Goal: Task Accomplishment & Management: Manage account settings

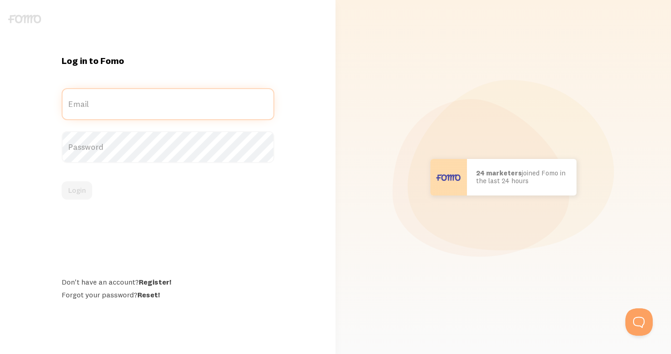
type input "[PERSON_NAME][EMAIL_ADDRESS][DOMAIN_NAME]"
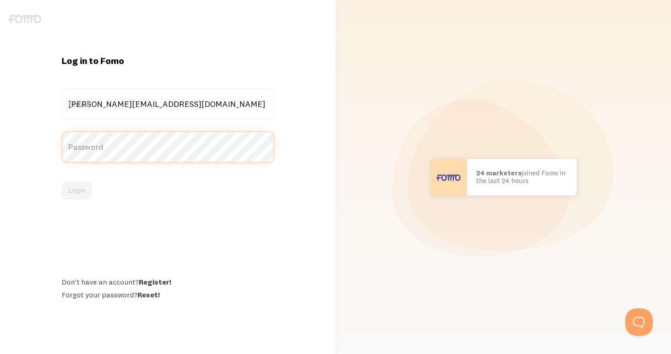
click at [77, 190] on button "Login" at bounding box center [77, 190] width 31 height 18
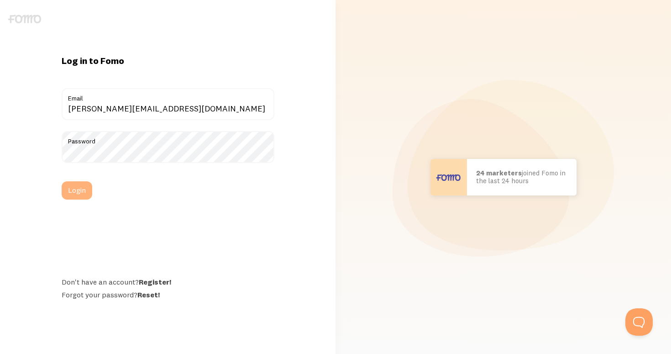
click at [74, 194] on button "Login" at bounding box center [77, 190] width 31 height 18
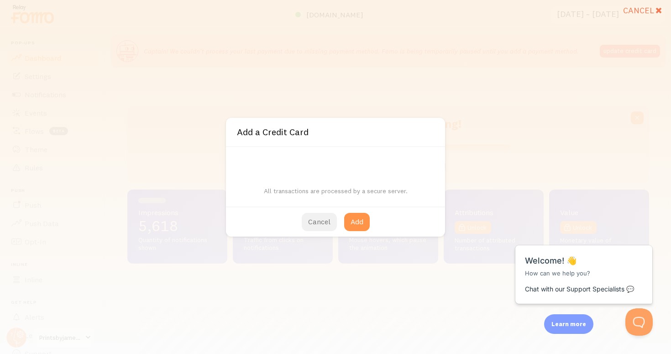
click at [329, 221] on button "Cancel" at bounding box center [319, 222] width 35 height 18
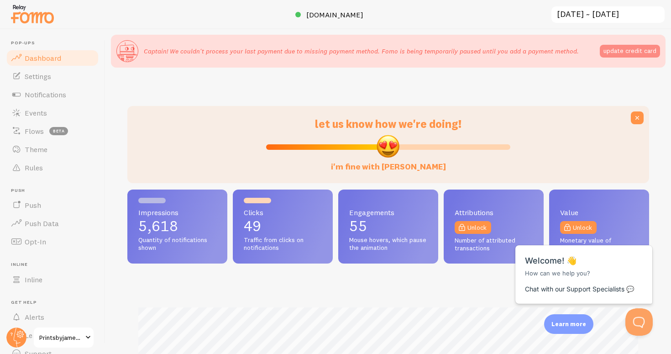
click at [610, 54] on button "update credit card" at bounding box center [630, 51] width 60 height 13
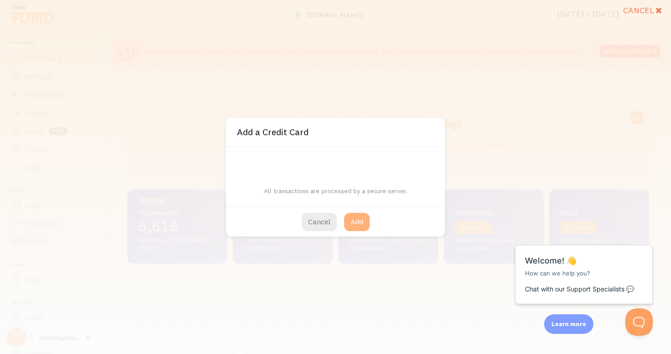
click at [358, 217] on button "Add" at bounding box center [357, 222] width 26 height 18
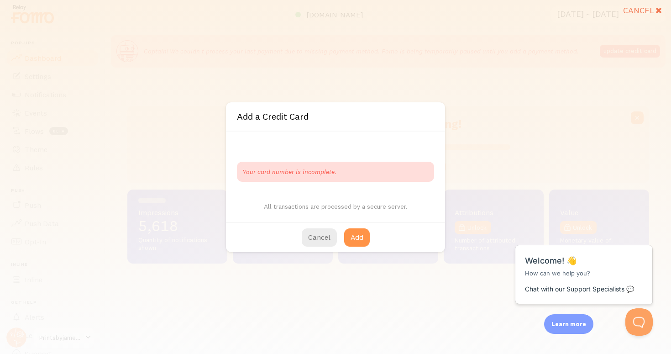
click at [341, 172] on p "Your card number is incomplete." at bounding box center [335, 171] width 186 height 9
click at [324, 238] on button "Cancel" at bounding box center [319, 237] width 35 height 18
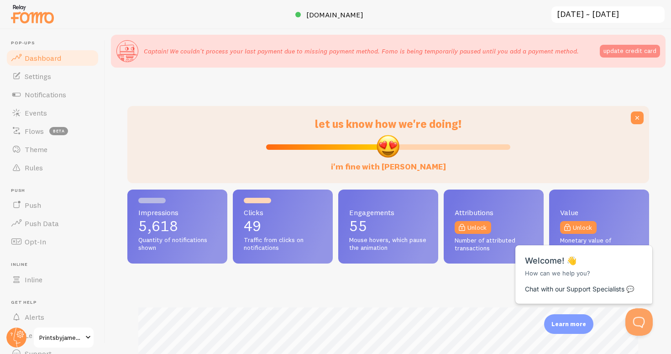
click at [621, 50] on button "update credit card" at bounding box center [630, 51] width 60 height 13
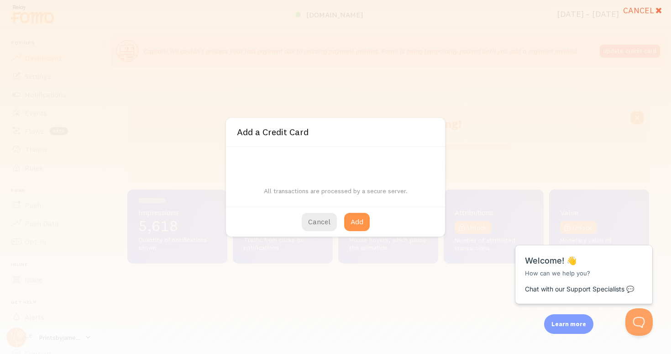
click at [273, 155] on div "All transactions are processed by a secure server." at bounding box center [335, 176] width 219 height 59
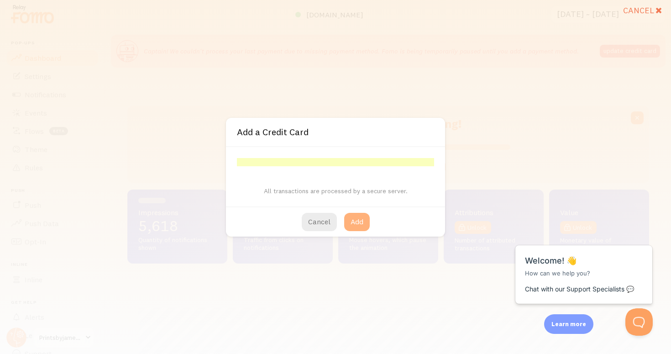
click at [362, 224] on button "Add" at bounding box center [357, 222] width 26 height 18
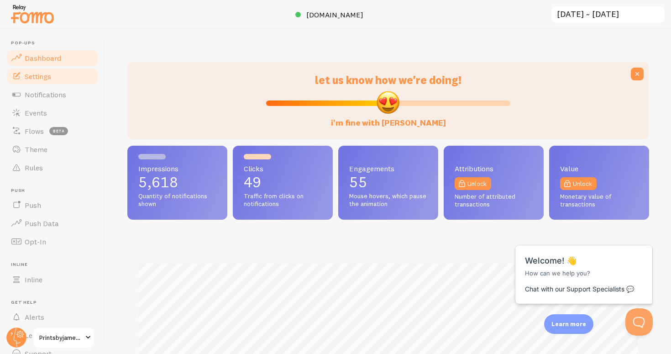
click at [40, 73] on span "Settings" at bounding box center [38, 76] width 26 height 9
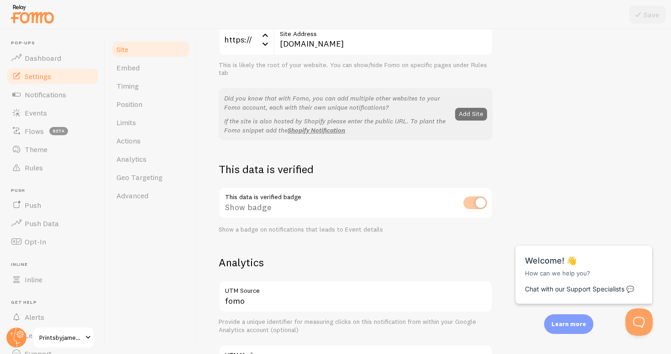
scroll to position [138, 0]
click at [71, 335] on span "Printsbyjamesalroca" at bounding box center [60, 337] width 43 height 11
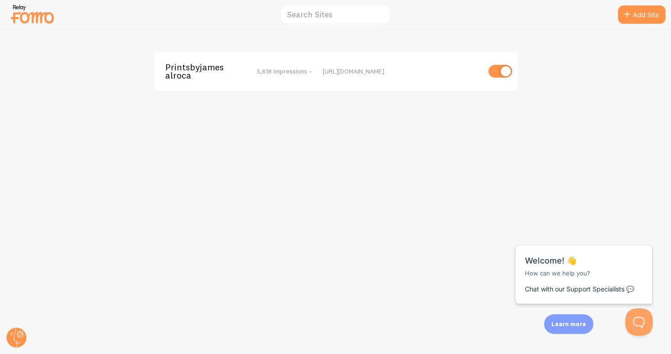
click at [509, 72] on input "checkbox" at bounding box center [500, 71] width 24 height 13
click at [492, 71] on input "checkbox" at bounding box center [500, 71] width 24 height 13
checkbox input "true"
click at [32, 16] on img at bounding box center [33, 13] width 46 height 23
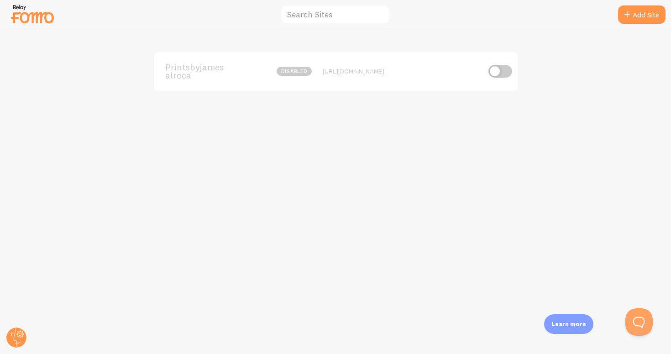
click at [495, 72] on input "checkbox" at bounding box center [500, 71] width 24 height 13
checkbox input "true"
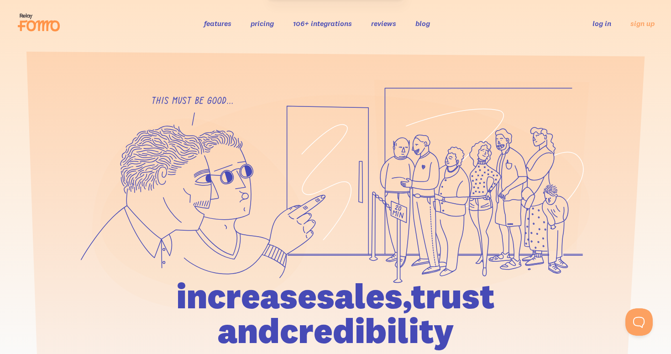
click at [603, 19] on link "log in" at bounding box center [601, 23] width 19 height 9
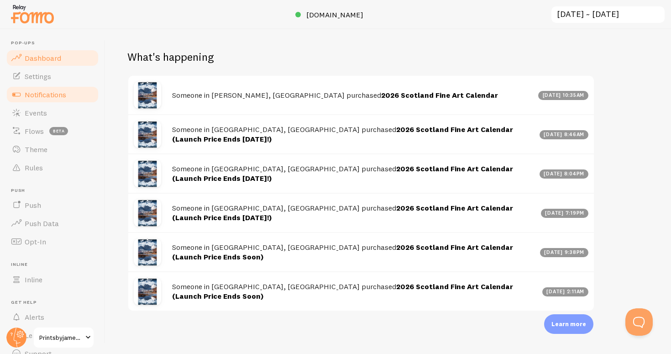
click at [41, 99] on link "Notifications" at bounding box center [52, 94] width 94 height 18
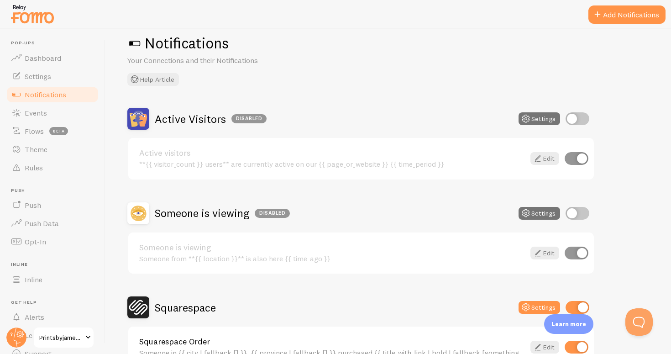
scroll to position [10, 0]
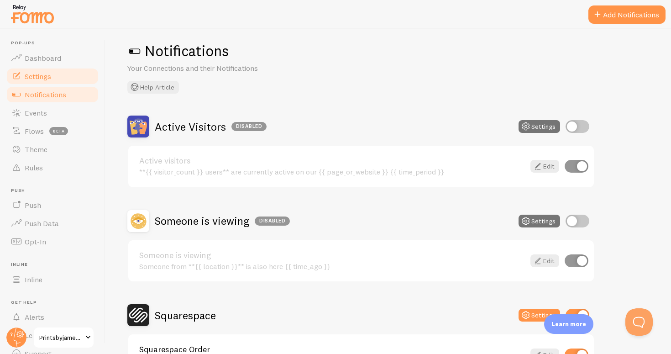
click at [47, 75] on span "Settings" at bounding box center [38, 76] width 26 height 9
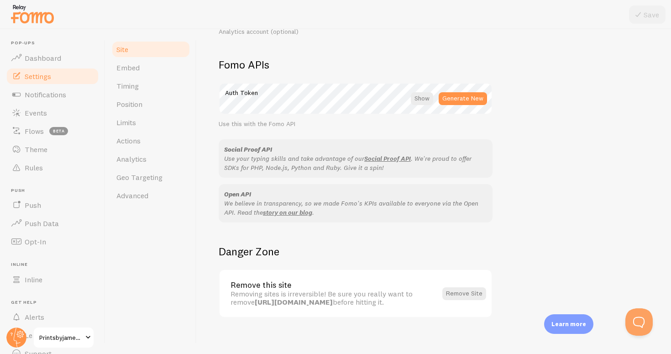
scroll to position [499, 0]
click at [58, 52] on link "Dashboard" at bounding box center [52, 58] width 94 height 18
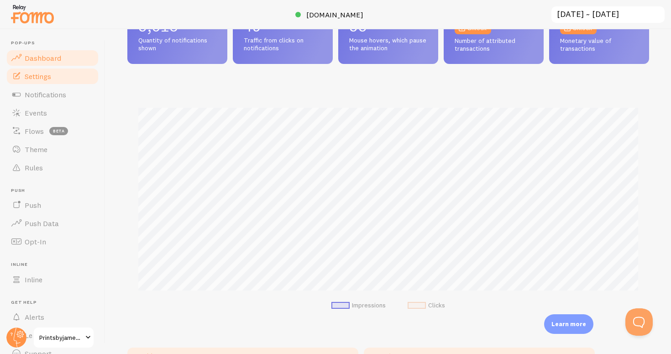
click at [53, 75] on link "Settings" at bounding box center [52, 76] width 94 height 18
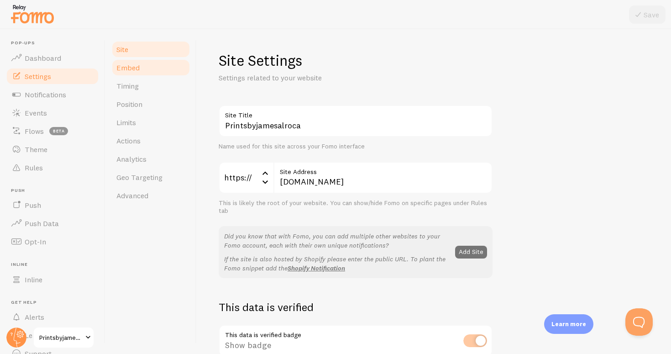
click at [142, 68] on link "Embed" at bounding box center [151, 67] width 80 height 18
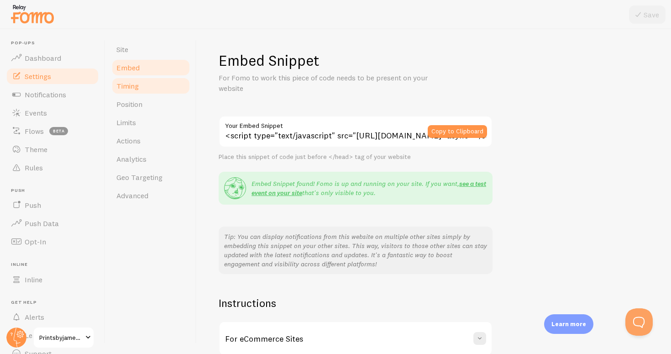
click at [140, 86] on link "Timing" at bounding box center [151, 86] width 80 height 18
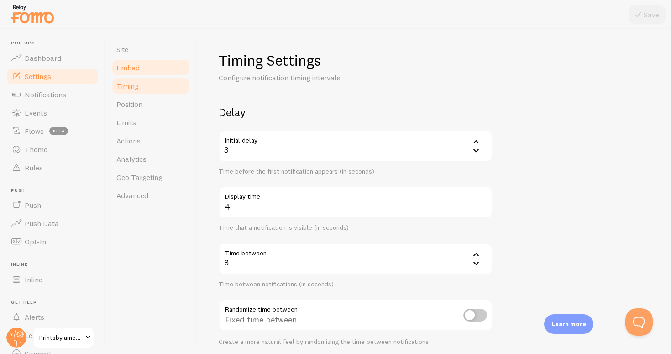
click at [134, 68] on span "Embed" at bounding box center [127, 67] width 23 height 9
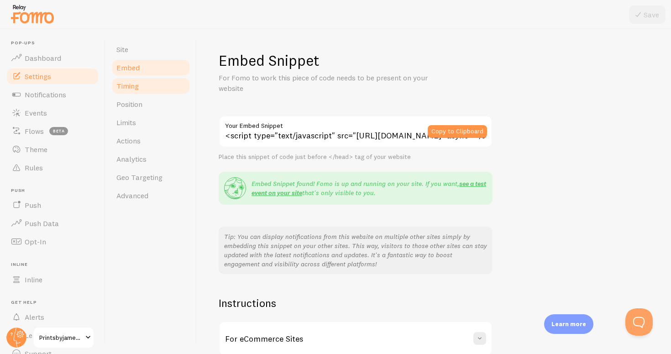
click at [134, 84] on span "Timing" at bounding box center [127, 85] width 22 height 9
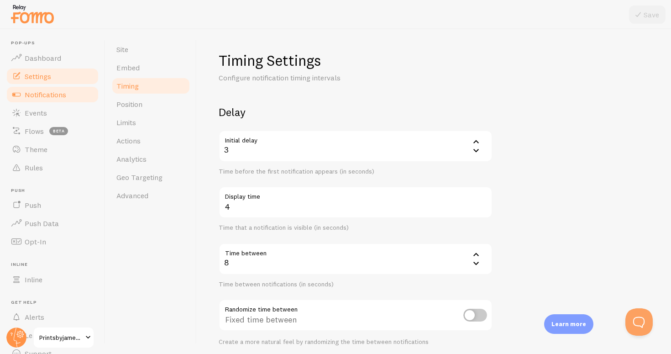
click at [47, 92] on span "Notifications" at bounding box center [46, 94] width 42 height 9
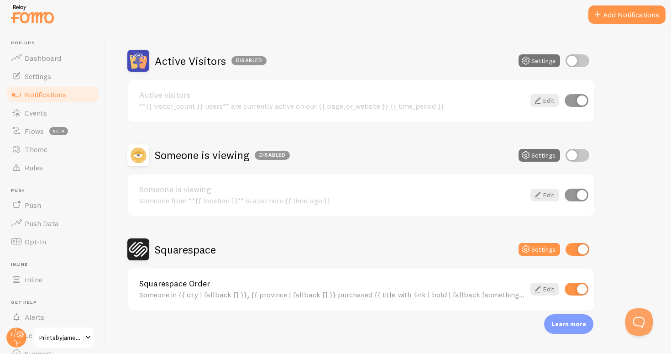
scroll to position [75, 0]
click at [621, 14] on button "Add Notifications" at bounding box center [626, 14] width 77 height 18
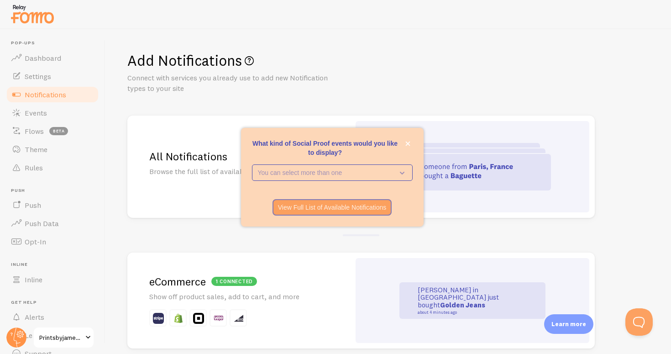
click at [377, 105] on div "Add Notifications Connect with services you already use to add new Notification…" at bounding box center [387, 191] width 565 height 324
click at [44, 59] on span "Dashboard" at bounding box center [43, 57] width 37 height 9
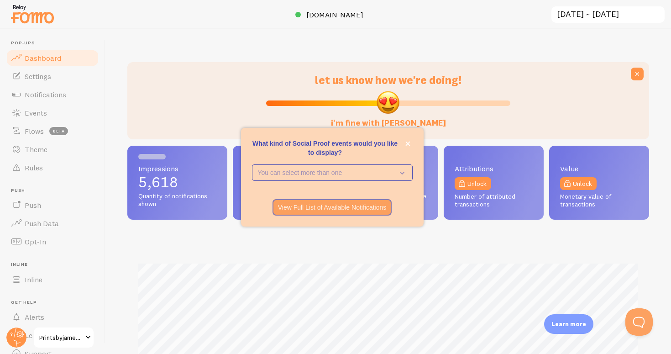
scroll to position [240, 522]
click at [409, 144] on icon "close," at bounding box center [407, 143] width 5 height 5
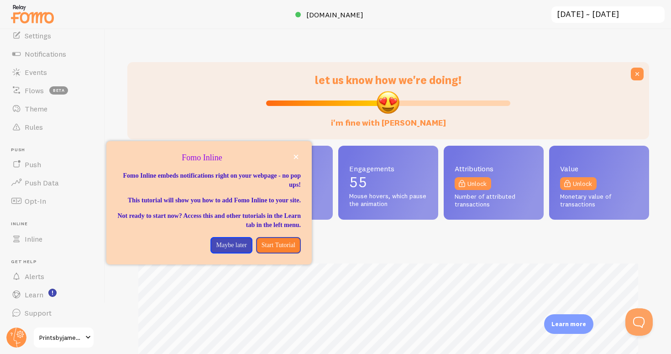
scroll to position [0, 0]
click at [63, 328] on link "Printsbyjamesalroca" at bounding box center [64, 337] width 62 height 22
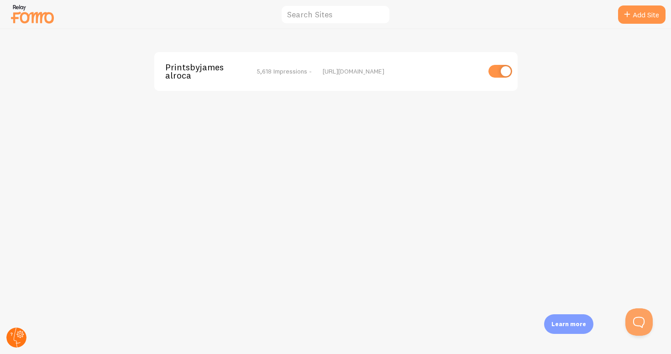
click at [15, 335] on g at bounding box center [16, 337] width 20 height 20
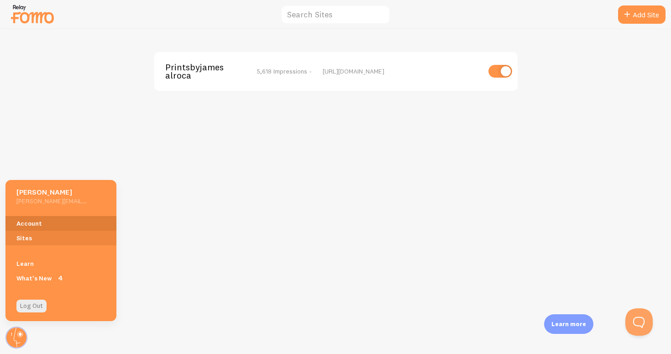
click at [37, 223] on link "Account" at bounding box center [60, 223] width 111 height 15
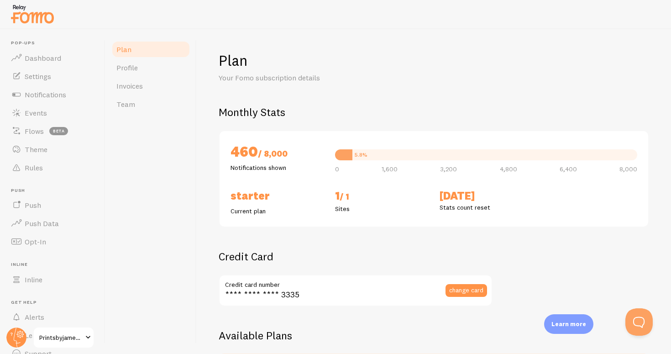
checkbox input "true"
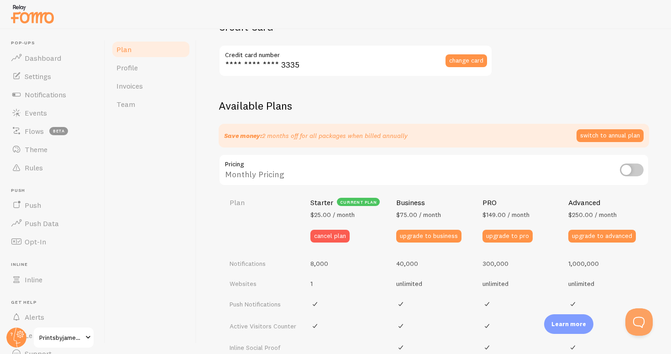
scroll to position [216, 0]
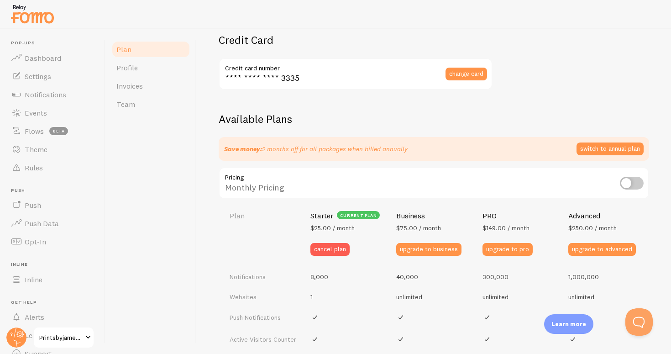
click at [628, 182] on input "checkbox" at bounding box center [632, 183] width 24 height 13
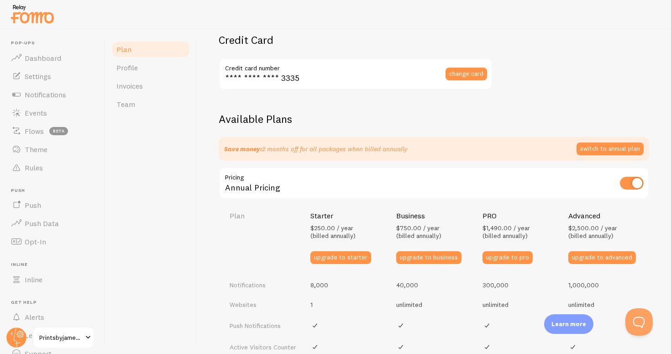
click at [628, 182] on input "checkbox" at bounding box center [632, 183] width 24 height 13
checkbox input "false"
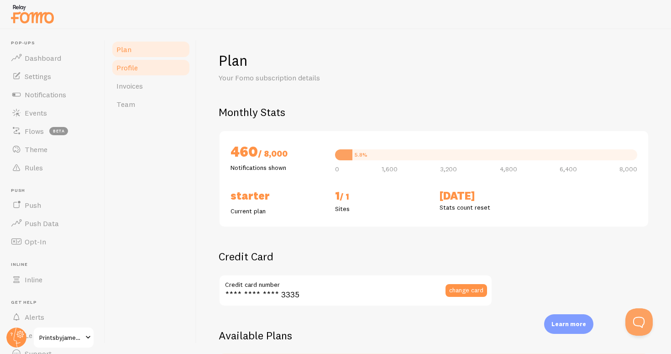
scroll to position [0, 0]
click at [136, 72] on link "Profile" at bounding box center [151, 67] width 80 height 18
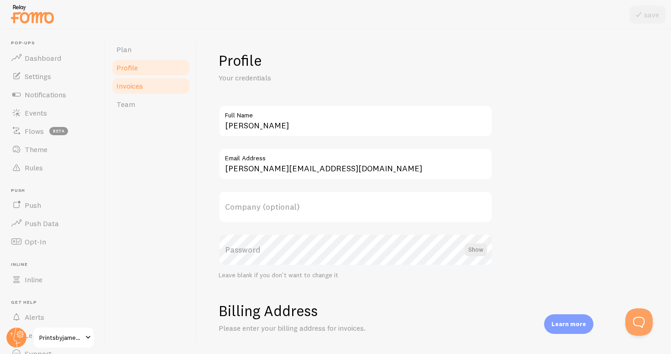
click at [134, 83] on span "Invoices" at bounding box center [129, 85] width 26 height 9
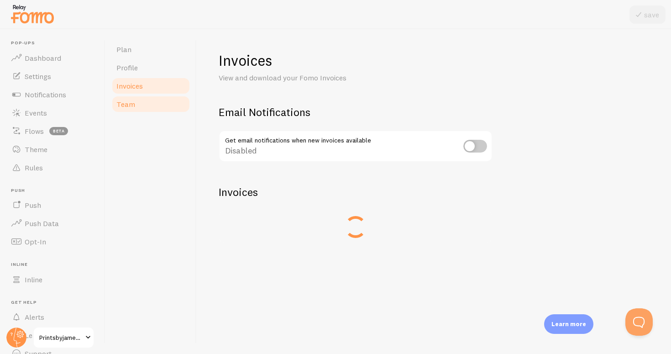
click at [132, 101] on span "Team" at bounding box center [125, 103] width 19 height 9
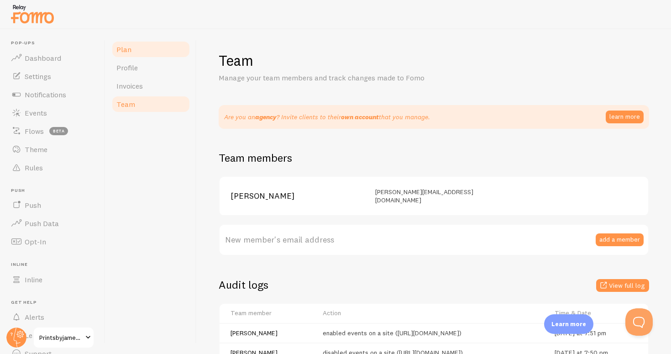
click at [136, 42] on link "Plan" at bounding box center [151, 49] width 80 height 18
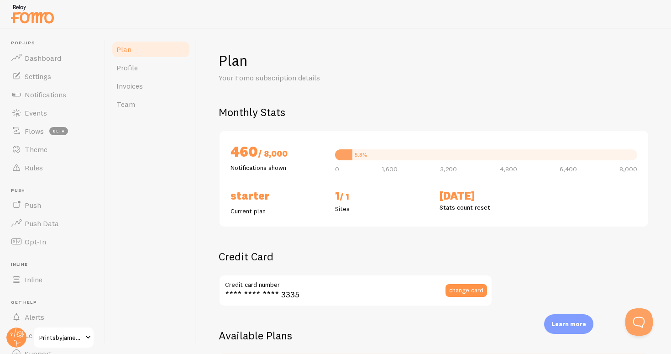
checkbox input "true"
click at [50, 58] on span "Dashboard" at bounding box center [43, 57] width 37 height 9
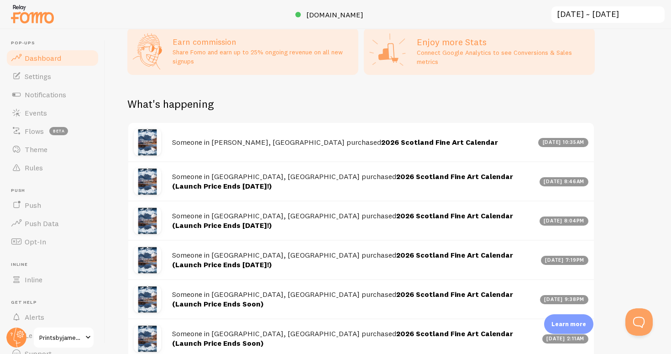
scroll to position [486, 0]
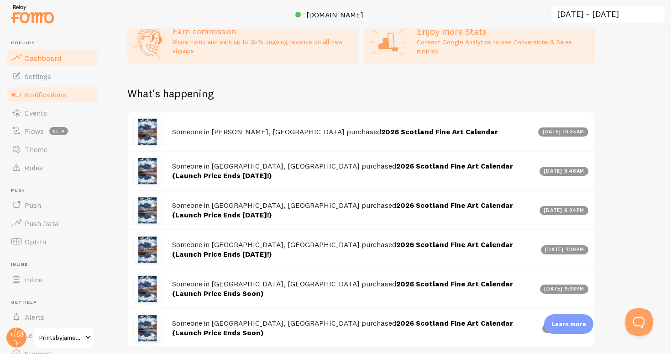
click at [42, 90] on span "Notifications" at bounding box center [46, 94] width 42 height 9
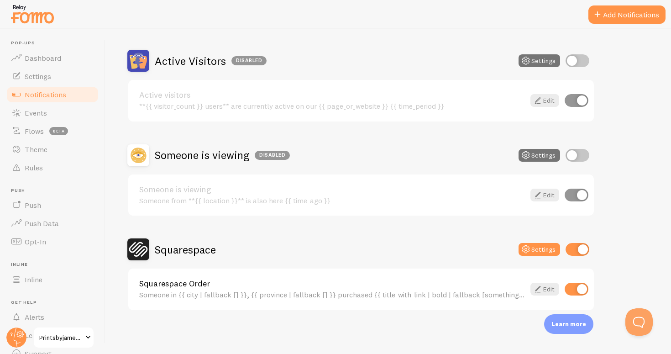
scroll to position [75, 0]
click at [380, 267] on div "Squarespace Settings Squarespace Order Someone in {{ city | fallback [] }}, {{ …" at bounding box center [360, 275] width 467 height 73
click at [544, 288] on link "Edit" at bounding box center [544, 289] width 29 height 13
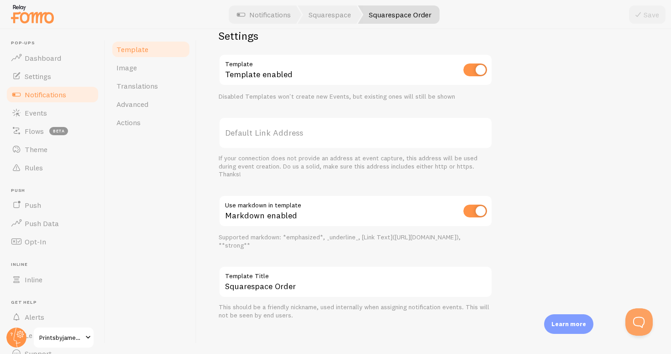
click at [482, 74] on input "checkbox" at bounding box center [475, 69] width 24 height 13
click at [469, 67] on input "checkbox" at bounding box center [475, 69] width 24 height 13
click at [646, 15] on button "Save" at bounding box center [647, 14] width 37 height 18
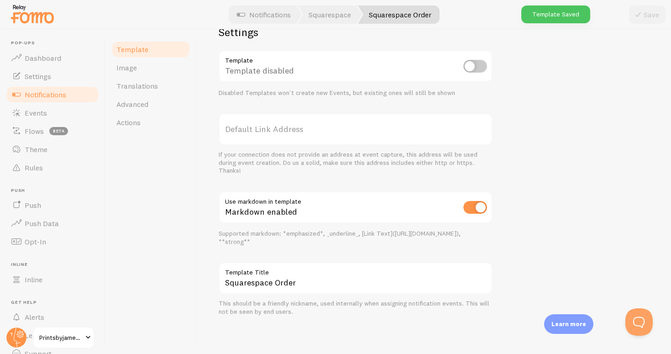
click at [471, 60] on input "checkbox" at bounding box center [475, 66] width 24 height 13
checkbox input "true"
click at [652, 18] on button "Save" at bounding box center [647, 14] width 37 height 18
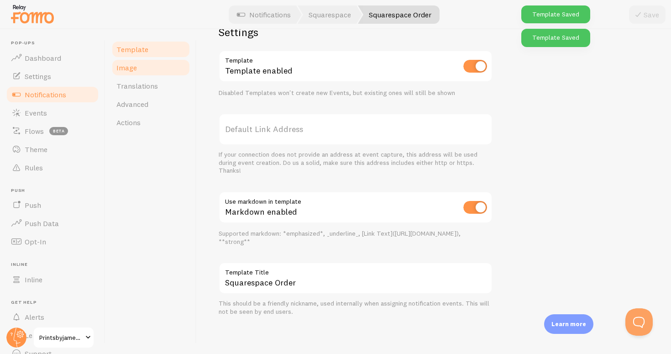
click at [126, 65] on span "Image" at bounding box center [126, 67] width 21 height 9
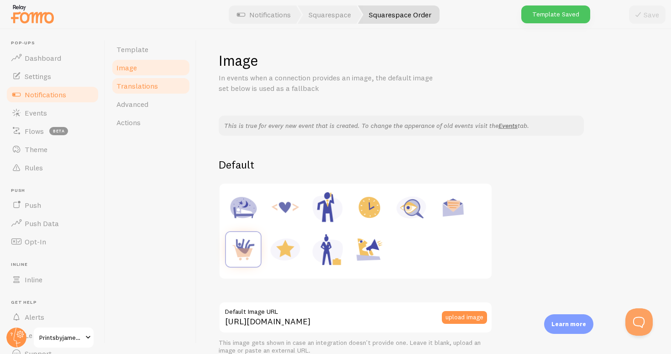
click at [140, 90] on span "Translations" at bounding box center [137, 85] width 42 height 9
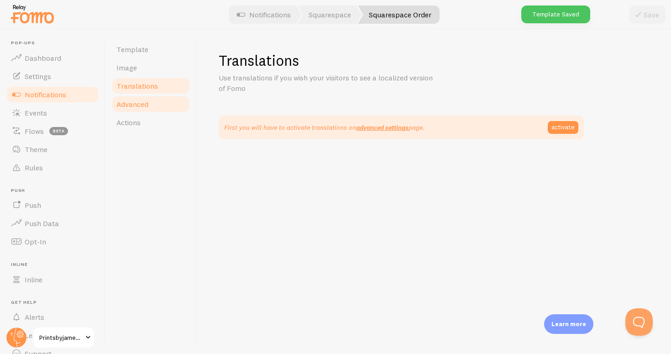
click at [138, 105] on span "Advanced" at bounding box center [132, 103] width 32 height 9
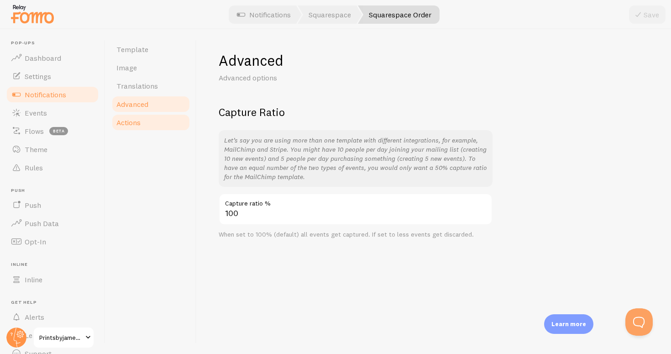
click at [134, 119] on span "Actions" at bounding box center [128, 122] width 24 height 9
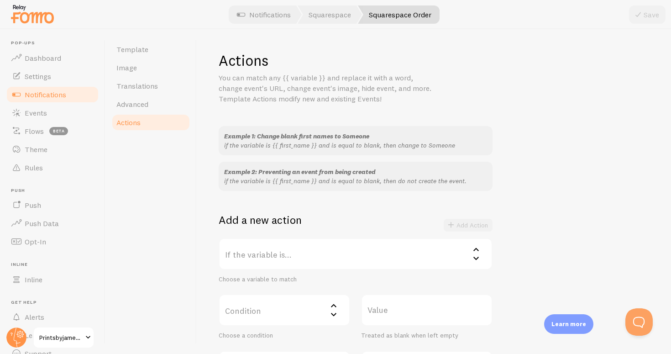
click at [63, 92] on span "Notifications" at bounding box center [46, 94] width 42 height 9
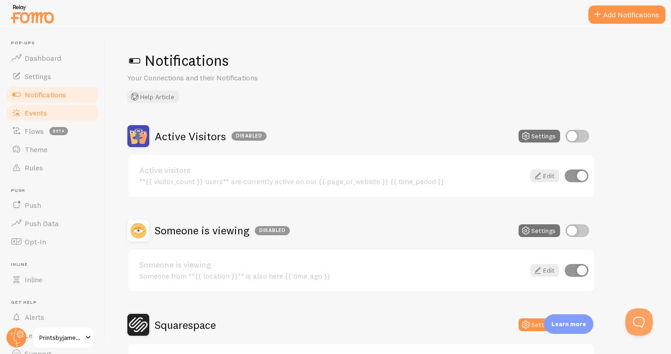
click at [46, 115] on span "Events" at bounding box center [36, 112] width 22 height 9
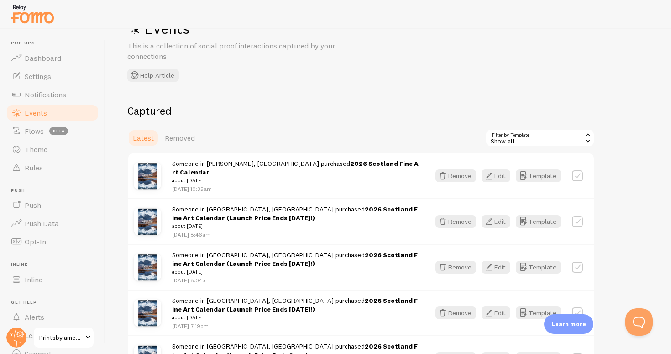
scroll to position [33, 0]
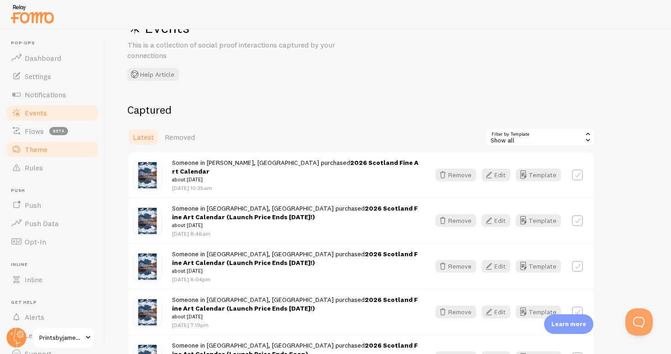
click at [38, 152] on span "Theme" at bounding box center [36, 149] width 23 height 9
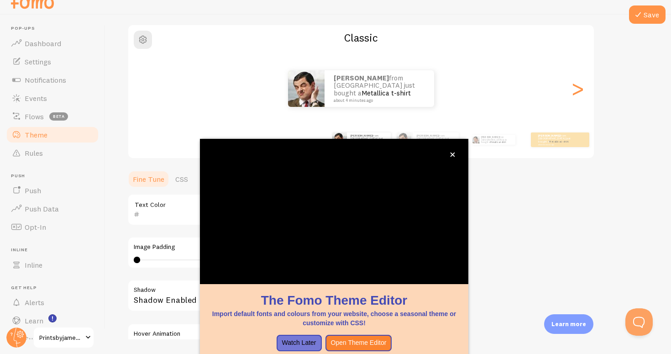
scroll to position [68, 0]
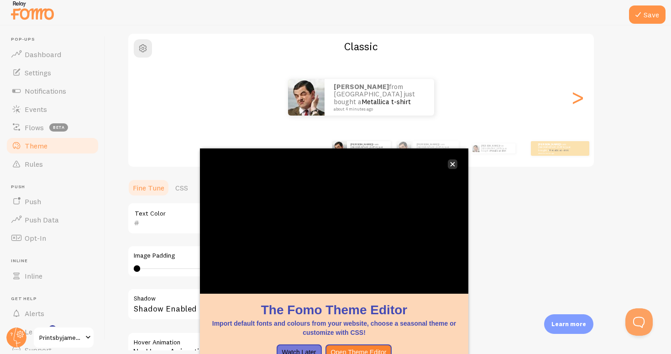
click at [456, 163] on button "close," at bounding box center [453, 164] width 10 height 10
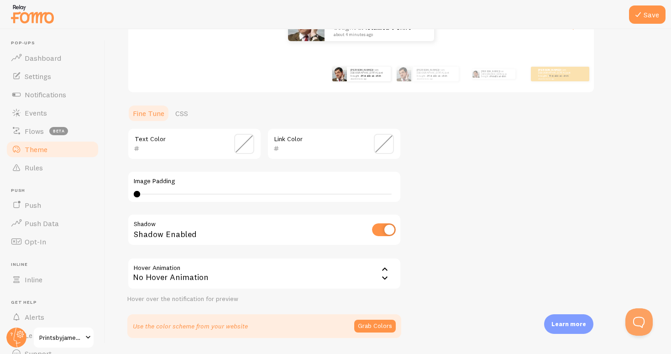
scroll to position [156, 0]
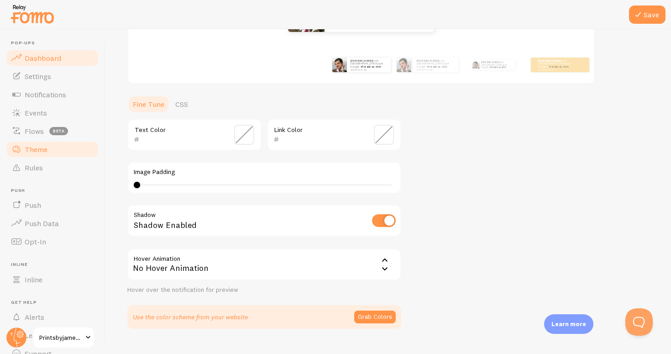
click at [42, 52] on link "Dashboard" at bounding box center [52, 58] width 94 height 18
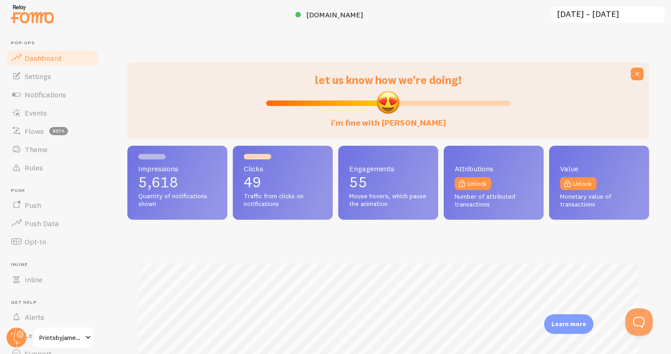
scroll to position [240, 522]
click at [62, 337] on span "Printsbyjamesalroca" at bounding box center [60, 337] width 43 height 11
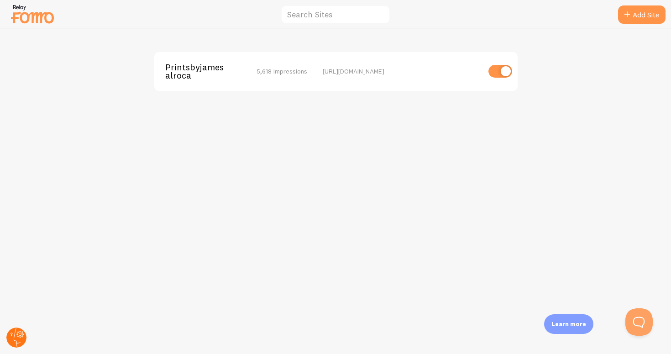
click at [11, 332] on circle at bounding box center [16, 337] width 20 height 20
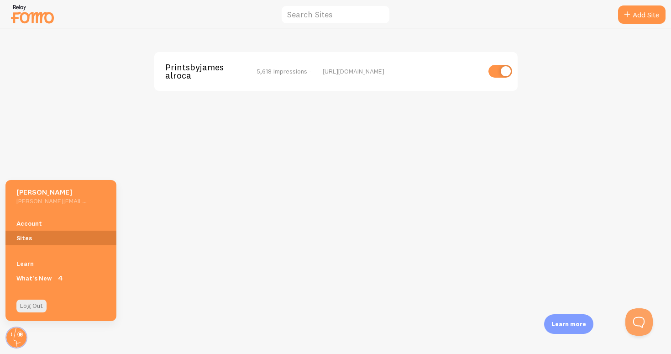
click at [33, 242] on link "Sites" at bounding box center [60, 237] width 111 height 15
click at [27, 218] on link "Account" at bounding box center [60, 223] width 111 height 15
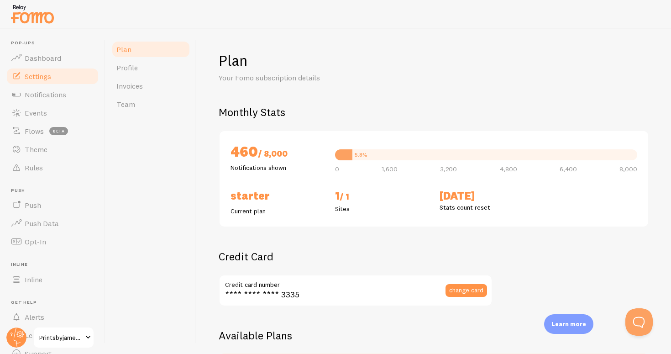
click at [42, 76] on span "Settings" at bounding box center [38, 76] width 26 height 9
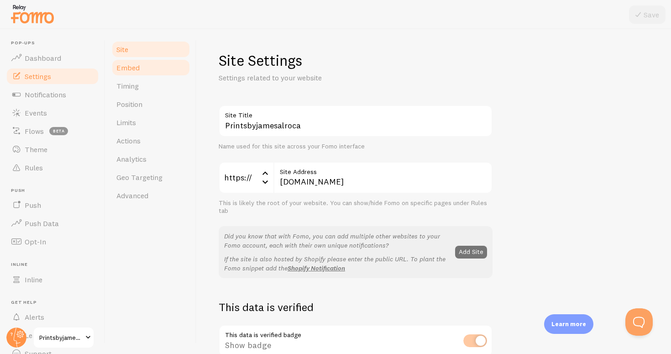
click at [125, 73] on link "Embed" at bounding box center [151, 67] width 80 height 18
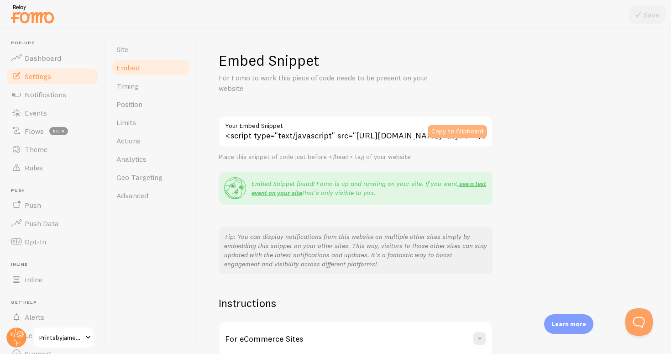
click at [467, 132] on button "Copy to Clipboard" at bounding box center [457, 131] width 59 height 13
click at [477, 182] on link "see a test event on your site" at bounding box center [368, 187] width 235 height 17
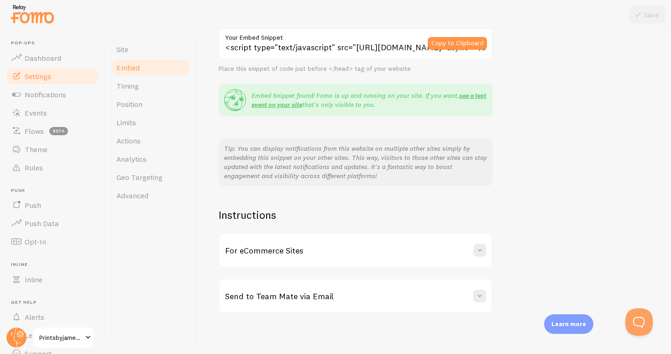
click at [546, 2] on div at bounding box center [335, 14] width 671 height 29
click at [44, 53] on span "Dashboard" at bounding box center [43, 57] width 37 height 9
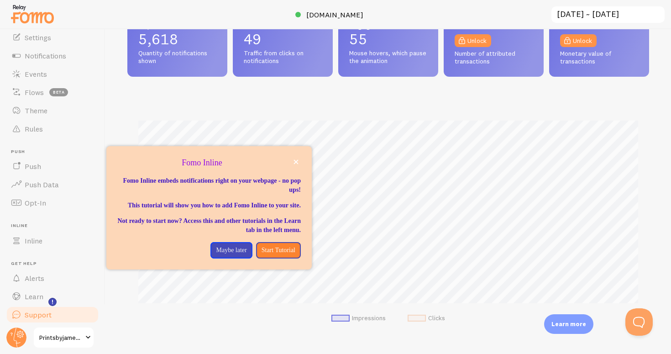
scroll to position [41, 0]
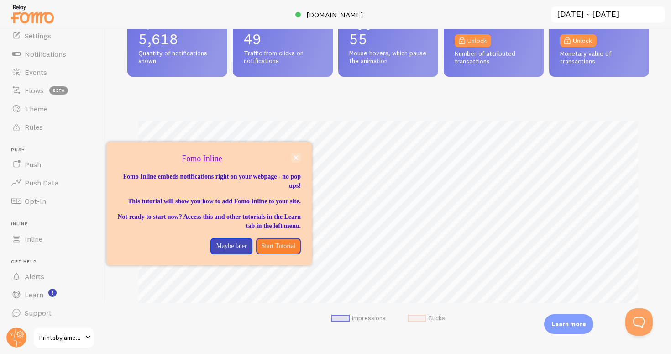
click at [297, 157] on icon "close," at bounding box center [296, 158] width 5 height 5
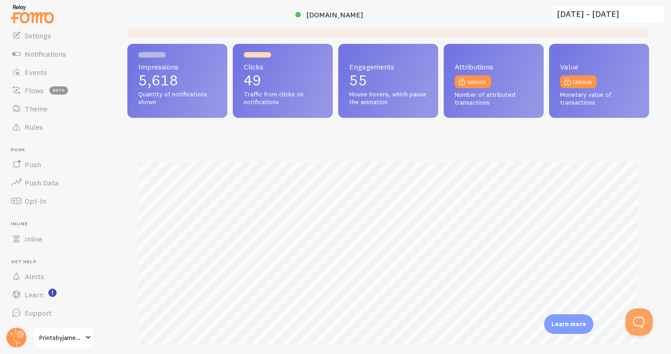
scroll to position [101, 0]
click at [58, 162] on link "Push" at bounding box center [52, 164] width 94 height 18
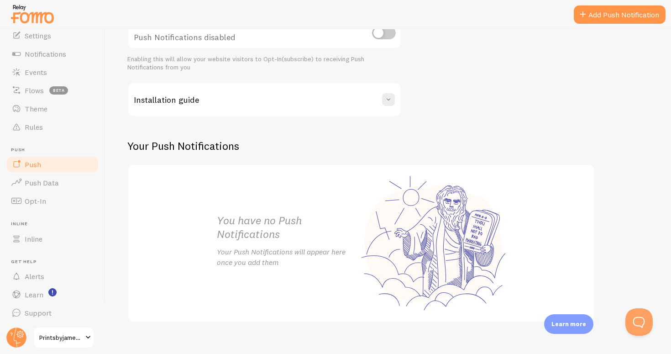
scroll to position [129, 0]
click at [55, 181] on span "Push Data" at bounding box center [42, 182] width 34 height 9
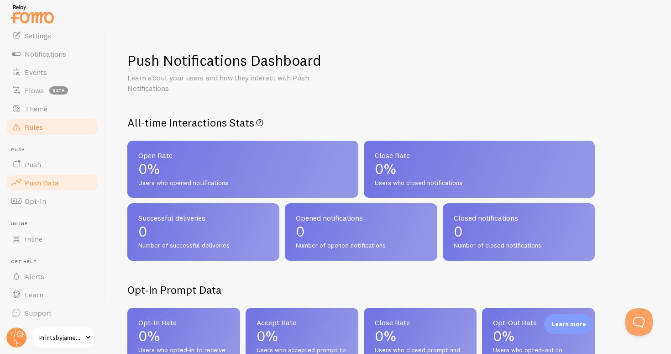
click at [43, 127] on link "Rules" at bounding box center [52, 127] width 94 height 18
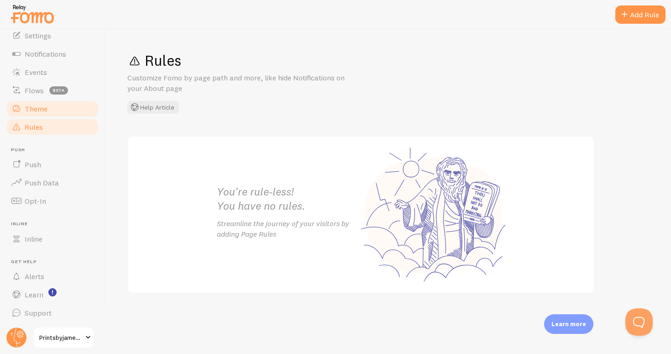
click at [37, 109] on span "Theme" at bounding box center [36, 108] width 23 height 9
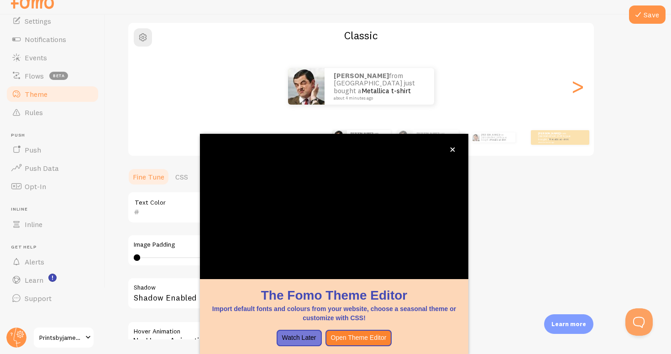
scroll to position [69, 0]
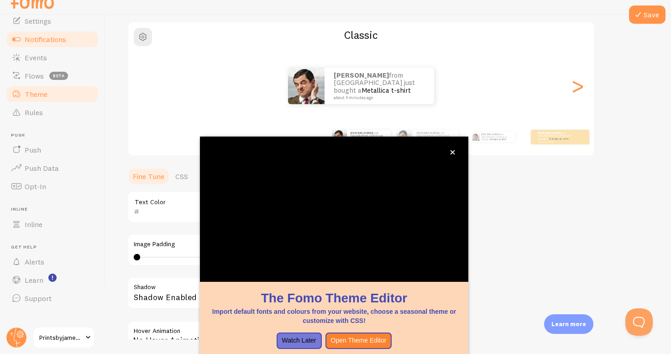
click at [51, 30] on link "Notifications" at bounding box center [52, 39] width 94 height 18
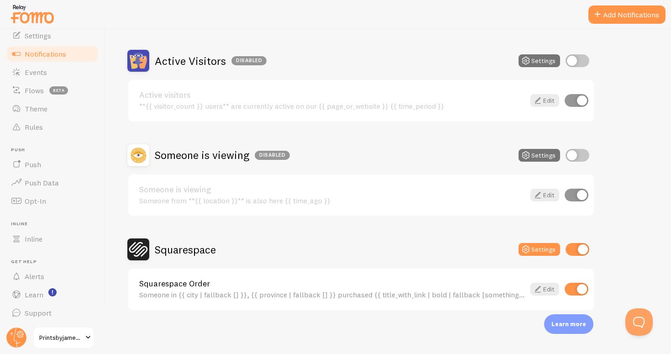
scroll to position [75, 0]
click at [580, 251] on input "checkbox" at bounding box center [577, 249] width 24 height 13
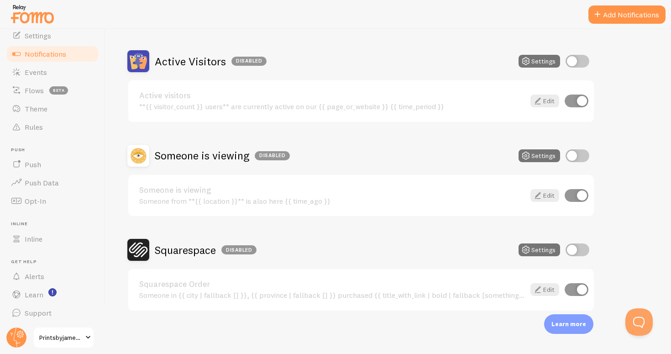
click at [573, 246] on input "checkbox" at bounding box center [577, 249] width 24 height 13
checkbox input "true"
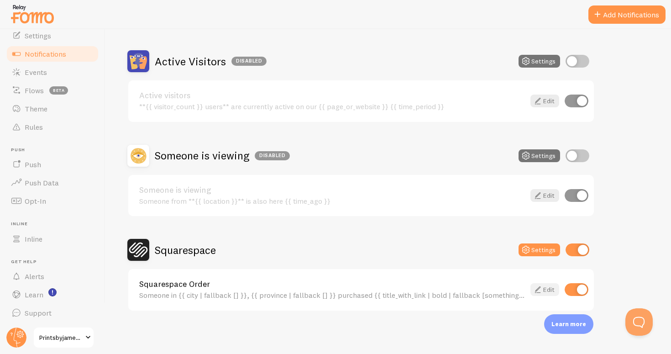
click at [546, 293] on link "Edit" at bounding box center [544, 289] width 29 height 13
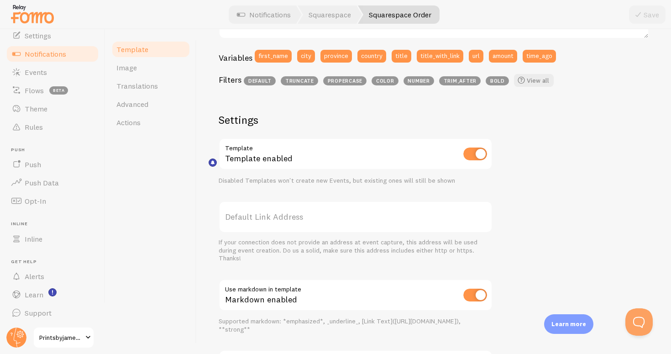
scroll to position [157, 0]
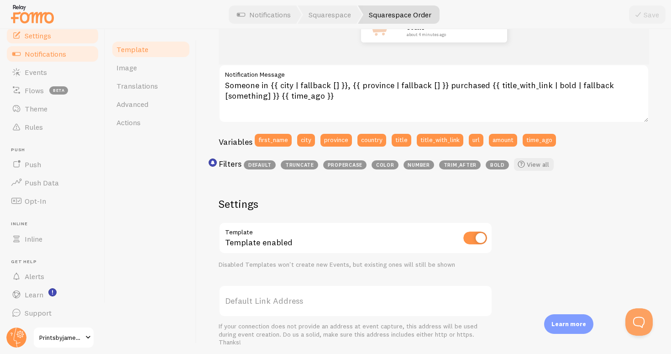
click at [58, 41] on link "Settings" at bounding box center [52, 35] width 94 height 18
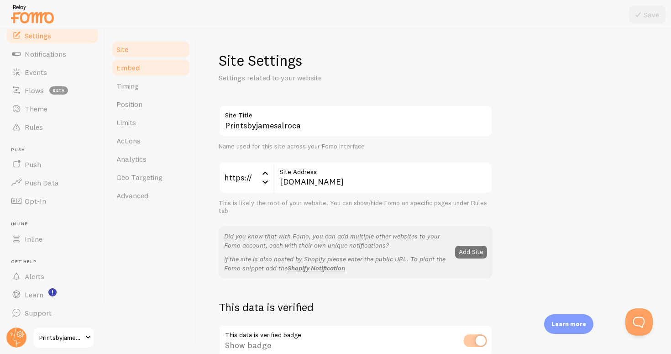
click at [132, 72] on link "Embed" at bounding box center [151, 67] width 80 height 18
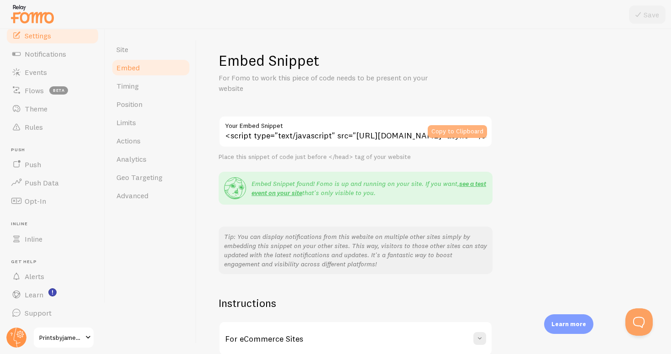
click at [448, 133] on button "Copy to Clipboard" at bounding box center [457, 131] width 59 height 13
click at [123, 45] on span "Site" at bounding box center [122, 49] width 12 height 9
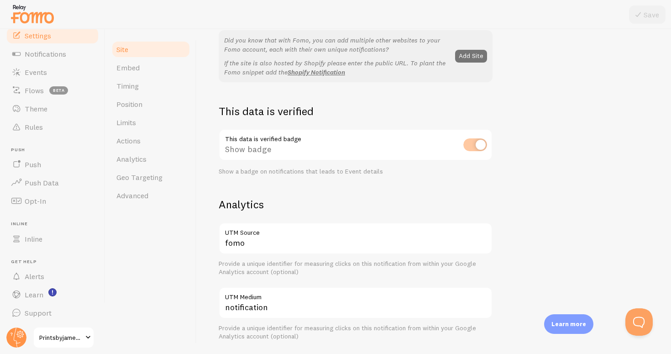
scroll to position [199, 0]
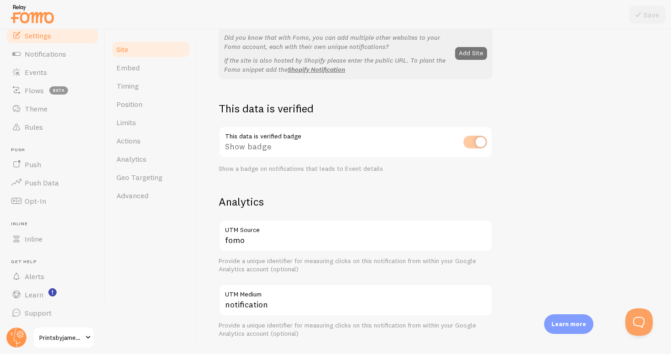
click at [478, 136] on div "This data is verified badge Show badge Show a badge on notifications that leads…" at bounding box center [356, 149] width 274 height 47
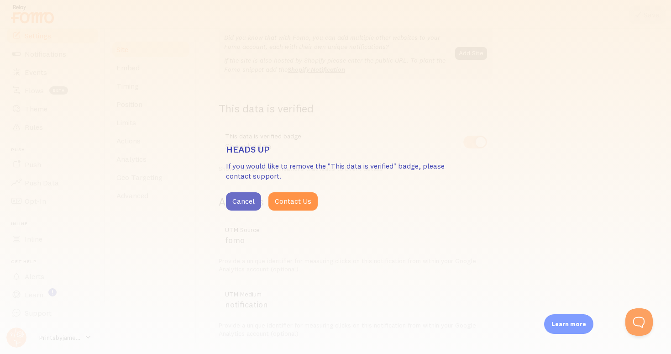
click at [248, 200] on button "Cancel" at bounding box center [243, 201] width 35 height 18
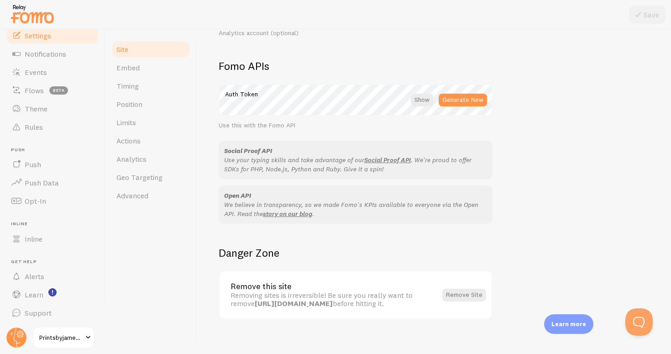
scroll to position [0, 0]
click at [638, 323] on button "Open Beacon popover" at bounding box center [636, 319] width 27 height 27
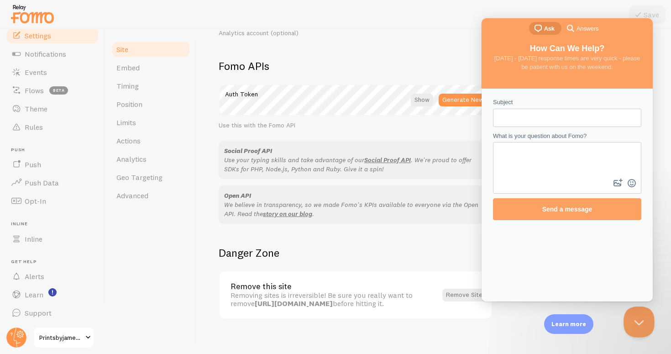
scroll to position [307, 0]
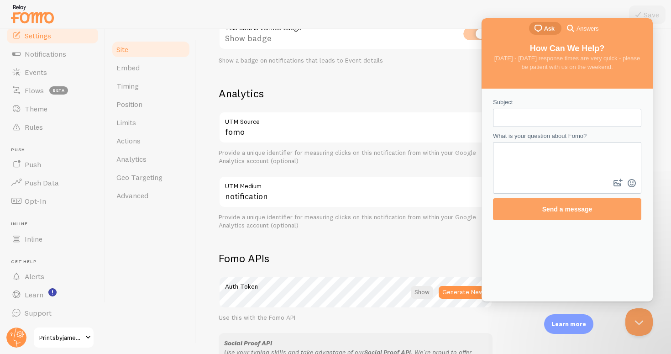
click at [184, 246] on div "Site Embed Timing Position Limits Actions Analytics Geo Targeting Advanced" at bounding box center [150, 191] width 91 height 324
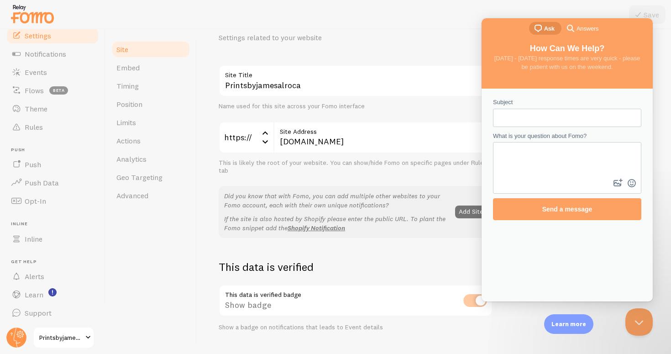
scroll to position [0, 0]
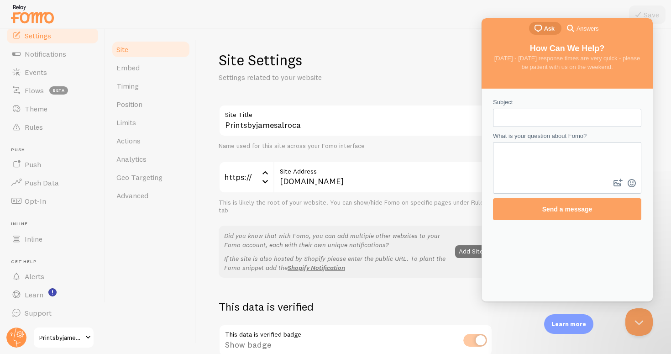
click at [566, 113] on input "Subject" at bounding box center [567, 118] width 134 height 16
click at [27, 23] on img at bounding box center [33, 13] width 46 height 23
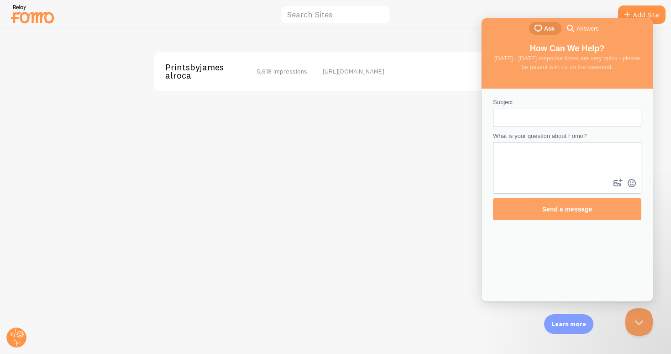
click at [220, 74] on span "Printsbyjamesalroca" at bounding box center [201, 71] width 73 height 17
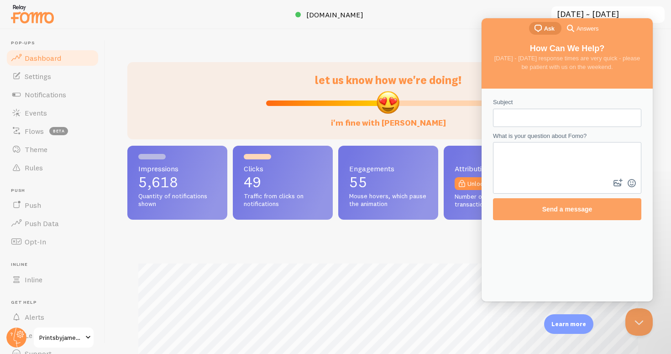
scroll to position [240, 522]
click at [483, 20] on div "chat-square Ask search-medium Answers" at bounding box center [566, 29] width 171 height 22
click at [417, 59] on div "let us know how we're doing! i'm fine with Fomo Impressions 5,618 Quantity of n…" at bounding box center [387, 191] width 565 height 324
click at [577, 34] on div "search-medium Answers" at bounding box center [581, 28] width 33 height 11
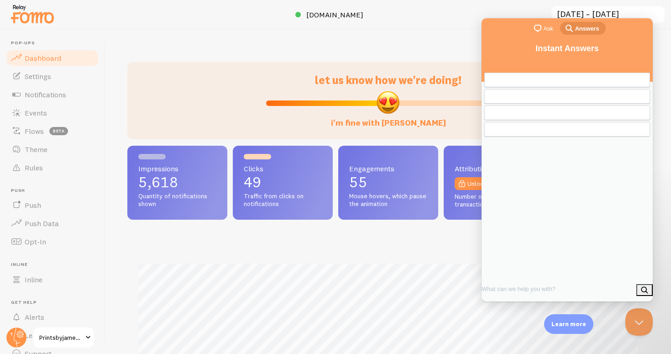
click at [434, 37] on div "let us know how we're doing! i'm fine with Fomo Impressions 5,618 Quantity of n…" at bounding box center [387, 191] width 565 height 324
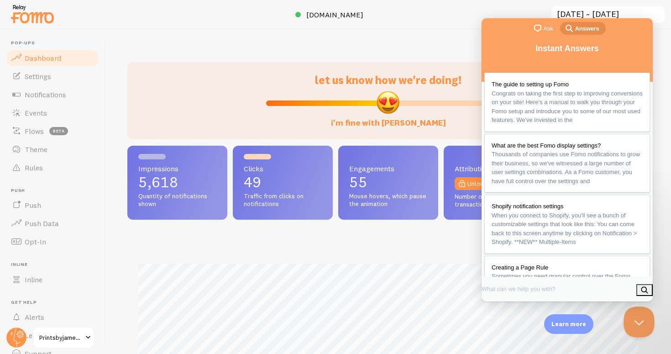
click at [630, 327] on button "Close Beacon popover" at bounding box center [636, 319] width 27 height 27
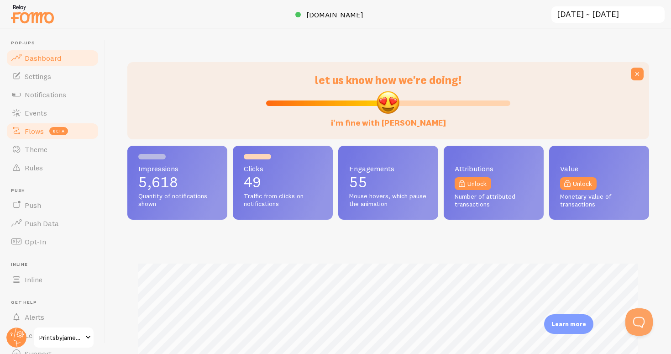
click at [42, 130] on span "Flows" at bounding box center [34, 130] width 19 height 9
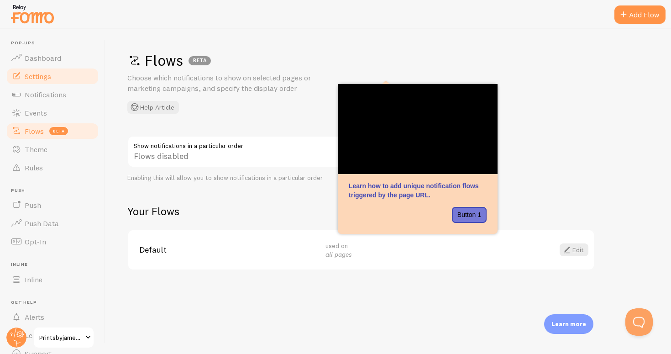
click at [38, 79] on span "Settings" at bounding box center [38, 76] width 26 height 9
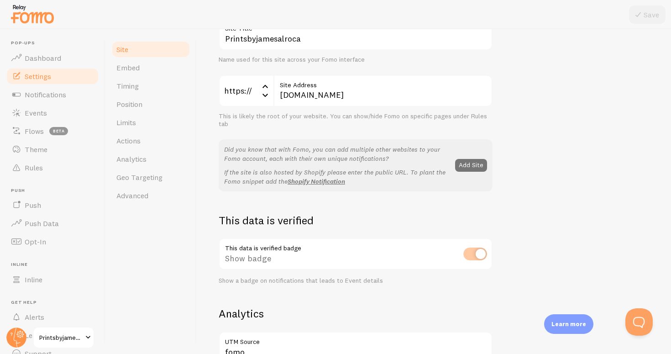
scroll to position [123, 0]
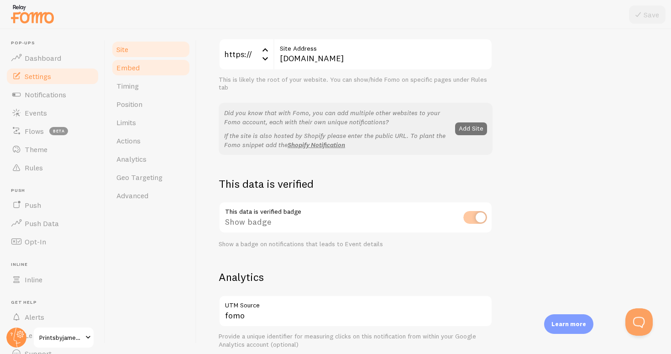
click at [138, 63] on span "Embed" at bounding box center [127, 67] width 23 height 9
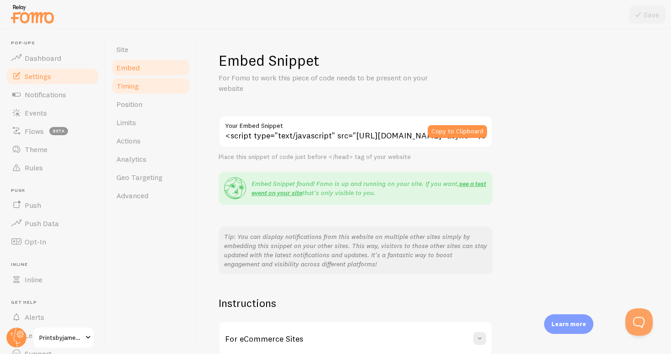
click at [141, 88] on link "Timing" at bounding box center [151, 86] width 80 height 18
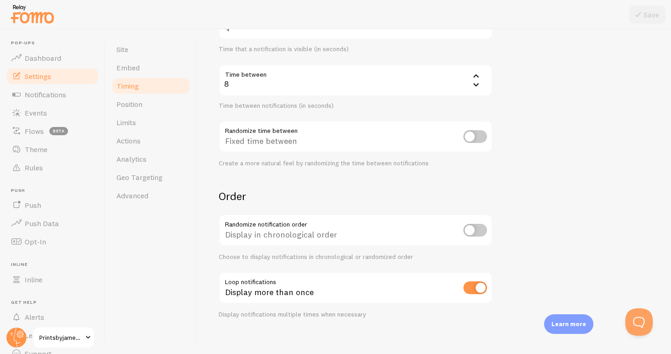
scroll to position [179, 0]
click at [166, 109] on link "Position" at bounding box center [151, 104] width 80 height 18
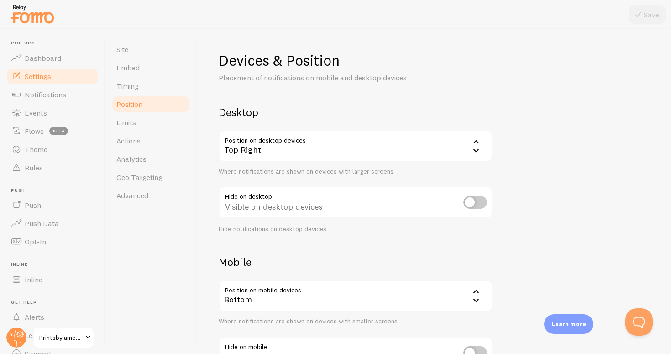
click at [247, 147] on div "Top Right" at bounding box center [356, 146] width 274 height 32
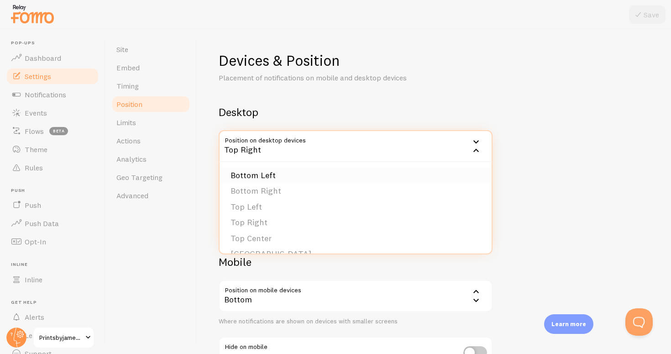
click at [254, 175] on li "Bottom Left" at bounding box center [356, 175] width 272 height 16
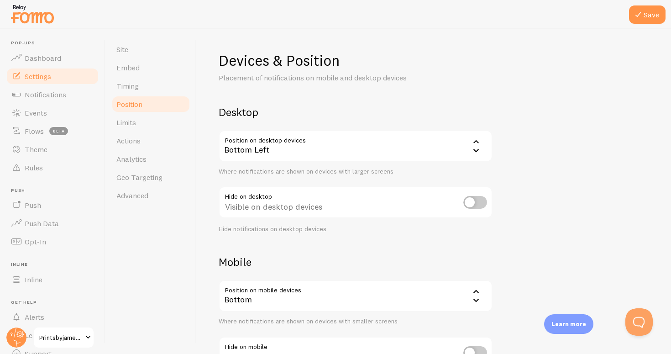
click at [251, 154] on div "Bottom Left" at bounding box center [356, 146] width 274 height 32
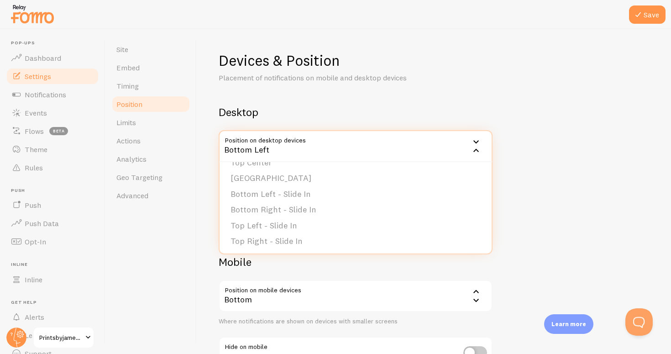
scroll to position [75, 0]
click at [645, 12] on button "Save" at bounding box center [647, 14] width 37 height 18
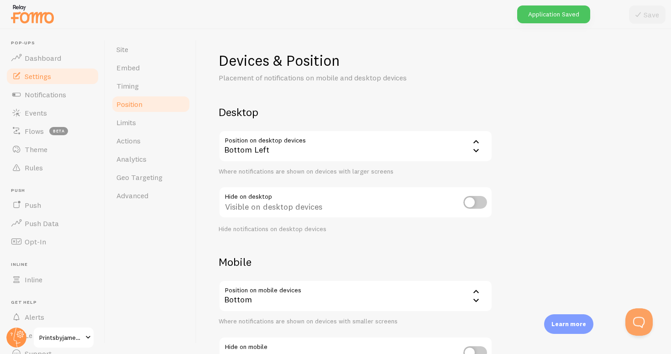
click at [266, 142] on div "Bottom Left" at bounding box center [356, 146] width 274 height 32
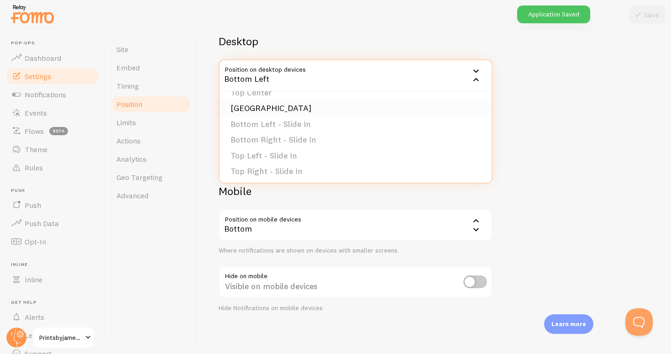
scroll to position [70, 0]
click at [272, 177] on ul "Bottom Left Bottom Right Top Left Top Right Top Center Bottom Center Bottom Lef…" at bounding box center [356, 137] width 272 height 91
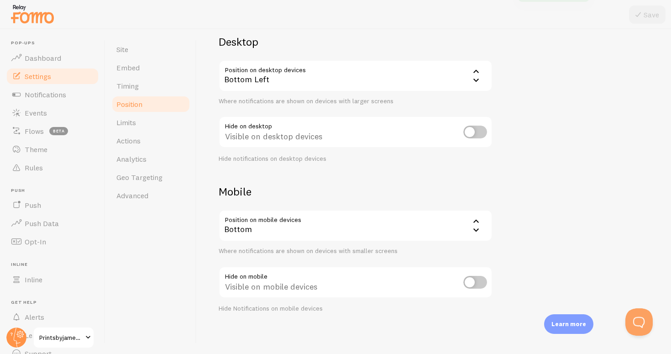
click at [467, 68] on div "Bottom Left" at bounding box center [356, 76] width 274 height 32
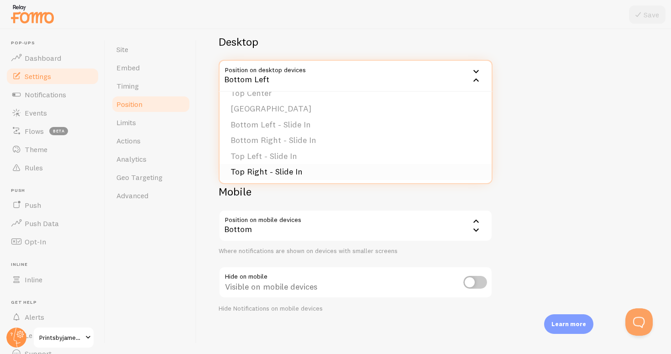
click at [311, 168] on li "Top Right - Slide In" at bounding box center [356, 172] width 272 height 16
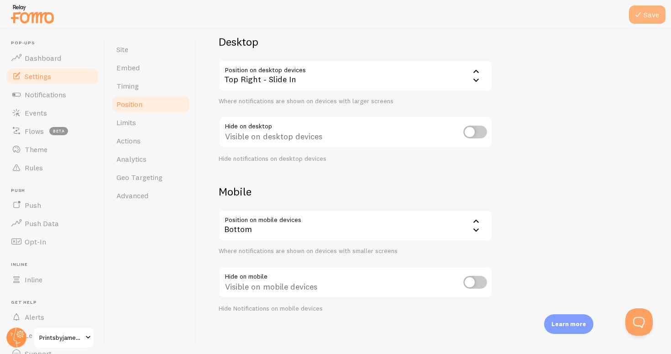
click at [647, 17] on button "Save" at bounding box center [647, 14] width 37 height 18
click at [455, 127] on div "Visible on desktop devices" at bounding box center [356, 132] width 274 height 33
click at [476, 127] on input "checkbox" at bounding box center [475, 132] width 24 height 13
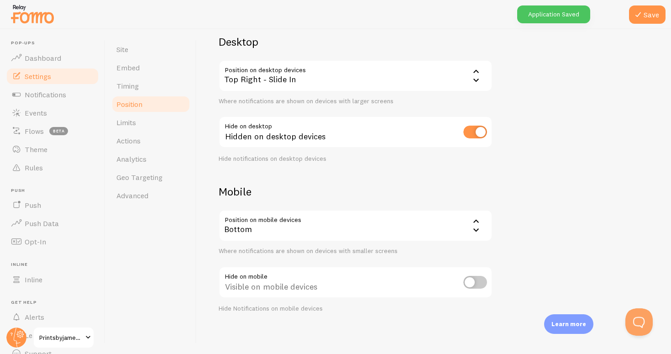
click at [476, 128] on input "checkbox" at bounding box center [475, 132] width 24 height 13
checkbox input "false"
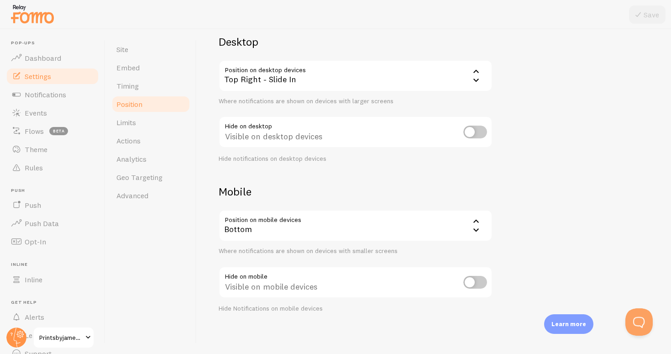
click at [556, 131] on div "Devices & Position Placement of notifications on mobile and desktop devices Des…" at bounding box center [434, 147] width 430 height 332
click at [131, 122] on span "Limits" at bounding box center [126, 122] width 20 height 9
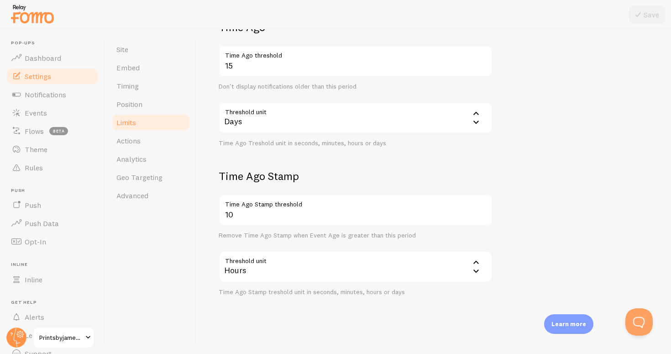
scroll to position [234, 0]
click at [145, 137] on link "Actions" at bounding box center [151, 140] width 80 height 18
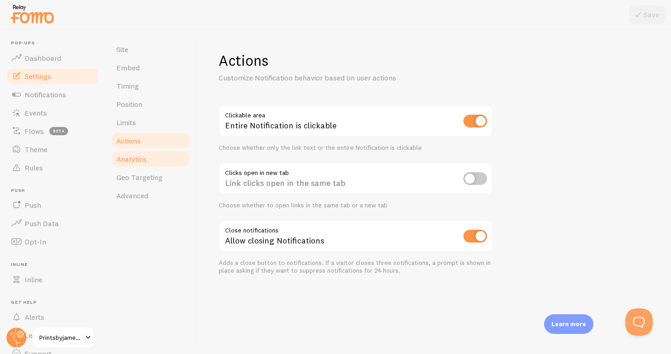
click at [144, 153] on link "Analytics" at bounding box center [151, 159] width 80 height 18
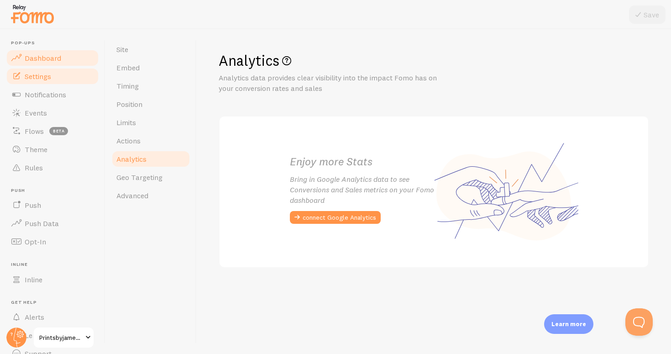
click at [48, 49] on link "Dashboard" at bounding box center [52, 58] width 94 height 18
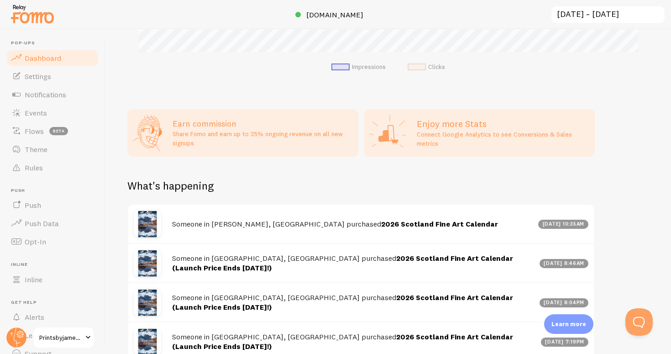
scroll to position [404, 0]
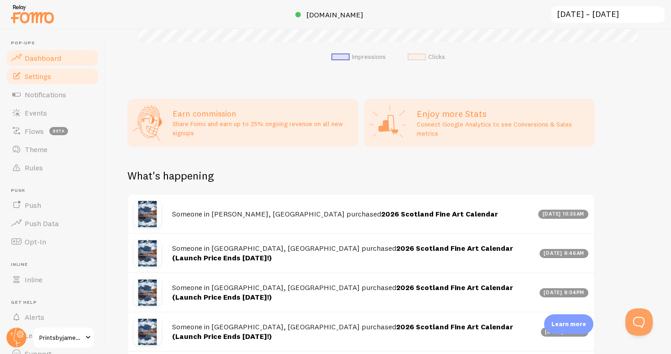
click at [42, 81] on link "Settings" at bounding box center [52, 76] width 94 height 18
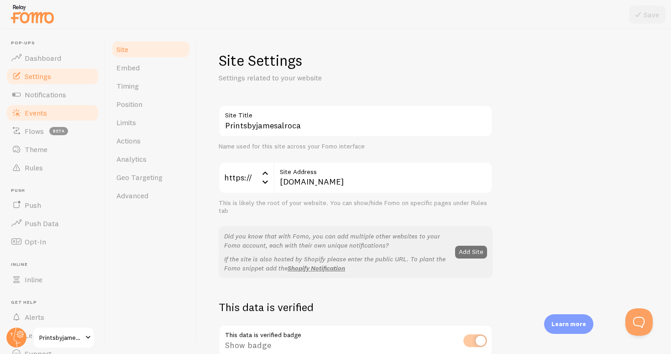
click at [47, 114] on link "Events" at bounding box center [52, 113] width 94 height 18
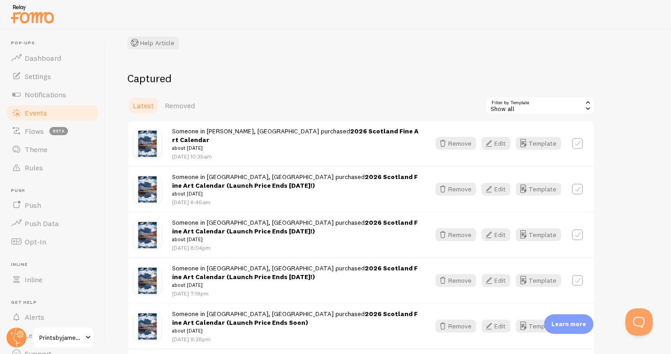
scroll to position [65, 0]
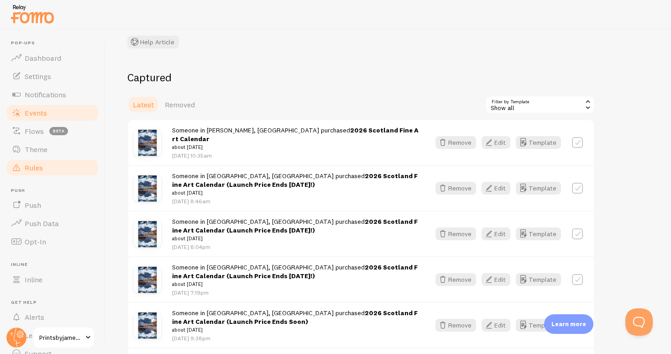
click at [38, 165] on span "Rules" at bounding box center [34, 167] width 18 height 9
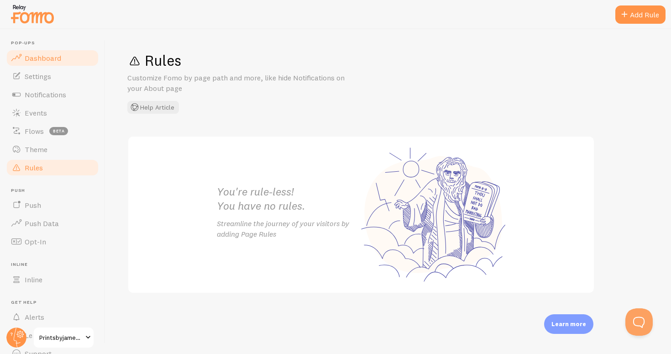
click at [36, 54] on span "Dashboard" at bounding box center [43, 57] width 37 height 9
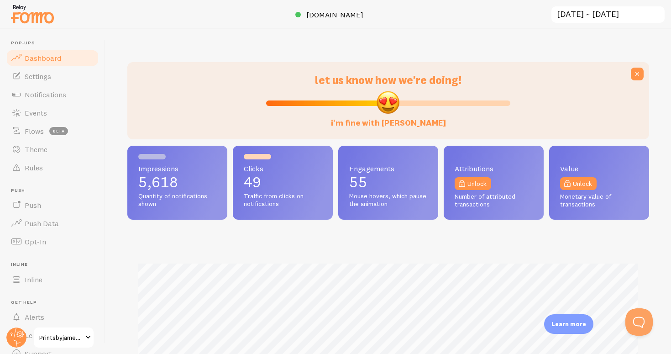
scroll to position [240, 522]
click at [561, 16] on input "[DATE] ~ [DATE]" at bounding box center [607, 14] width 115 height 19
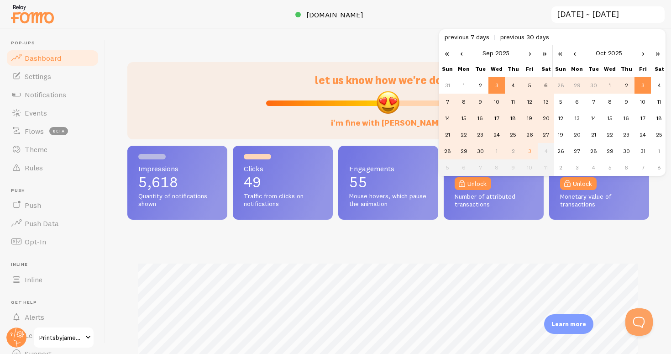
click at [321, 51] on div "let us know how we're doing! i'm fine with Fomo Impressions 5,618 Quantity of n…" at bounding box center [387, 191] width 565 height 324
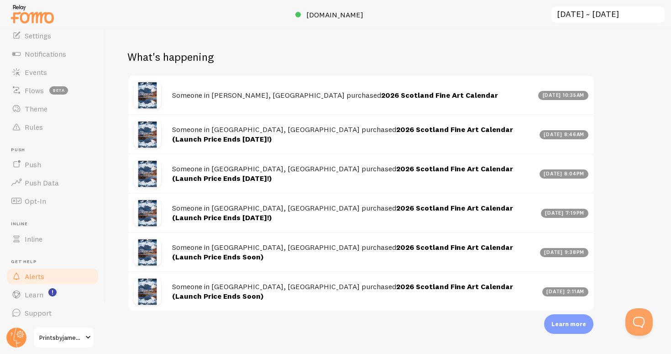
scroll to position [0, 0]
click at [68, 343] on link "Printsbyjamesalroca" at bounding box center [64, 337] width 62 height 22
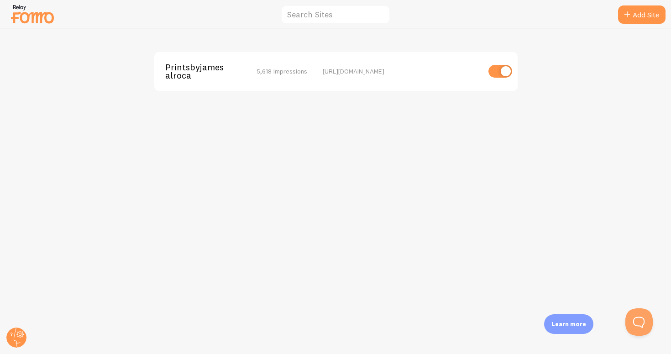
click at [503, 72] on input "checkbox" at bounding box center [500, 71] width 24 height 13
click at [492, 74] on input "checkbox" at bounding box center [500, 71] width 24 height 13
checkbox input "true"
click at [39, 15] on img at bounding box center [33, 13] width 46 height 23
click at [25, 335] on circle at bounding box center [16, 337] width 20 height 20
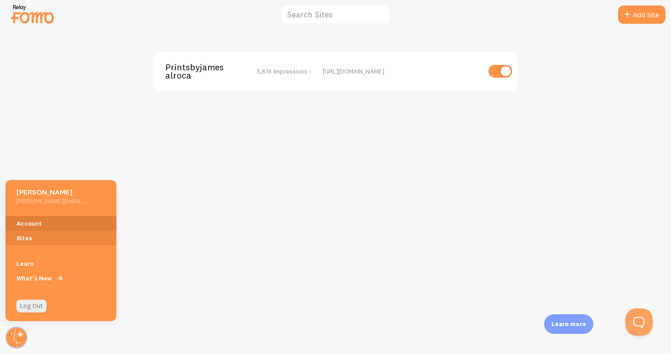
click at [26, 226] on link "Account" at bounding box center [60, 223] width 111 height 15
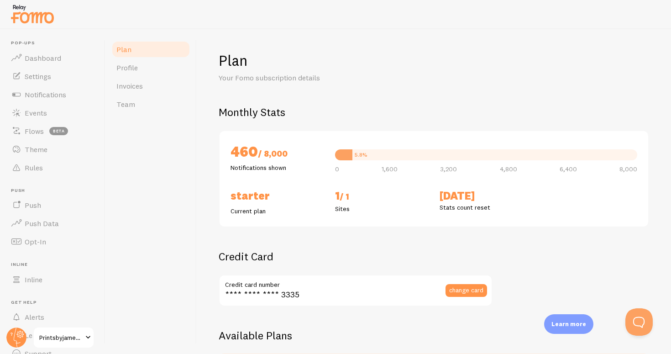
checkbox input "true"
click at [147, 85] on link "Invoices" at bounding box center [151, 86] width 80 height 18
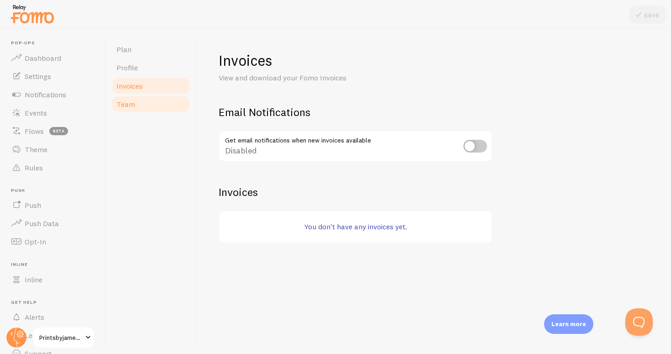
click at [123, 102] on span "Team" at bounding box center [125, 103] width 19 height 9
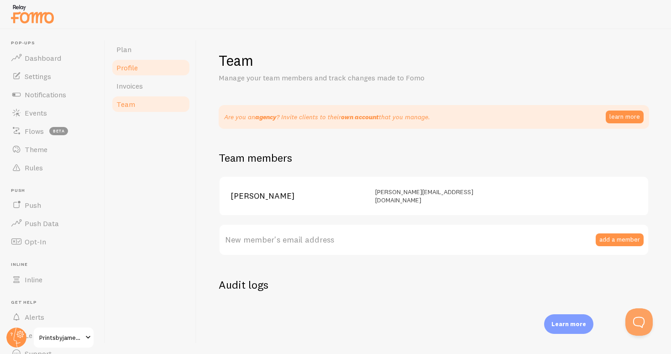
click at [131, 74] on link "Profile" at bounding box center [151, 67] width 80 height 18
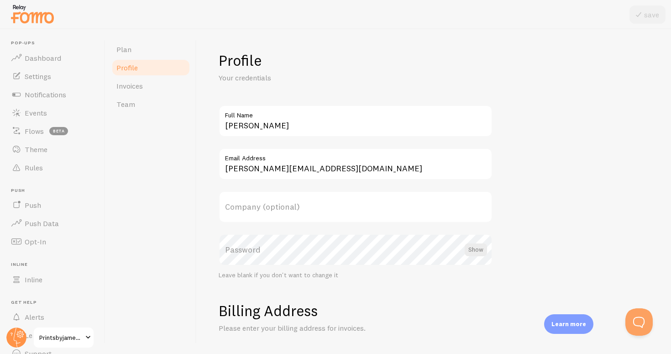
click at [138, 199] on div "Plan Profile Invoices Team" at bounding box center [150, 191] width 91 height 324
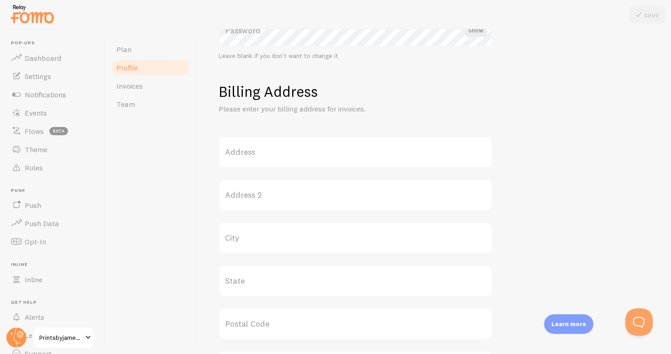
scroll to position [251, 0]
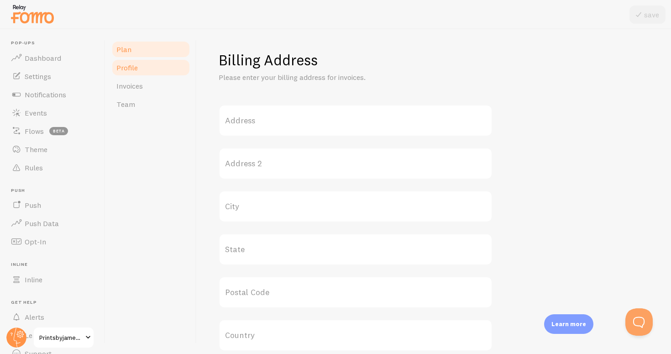
click at [138, 48] on link "Plan" at bounding box center [151, 49] width 80 height 18
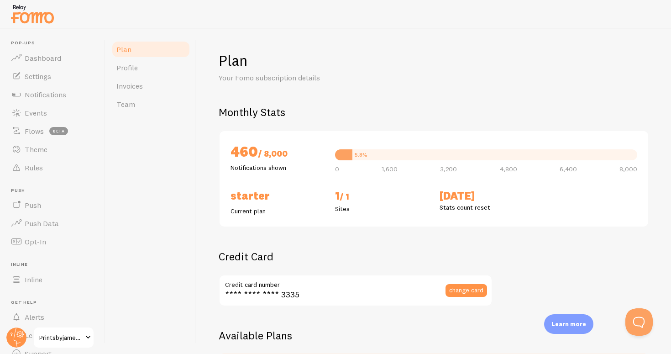
scroll to position [5, 0]
click at [52, 58] on span "Dashboard" at bounding box center [43, 57] width 37 height 9
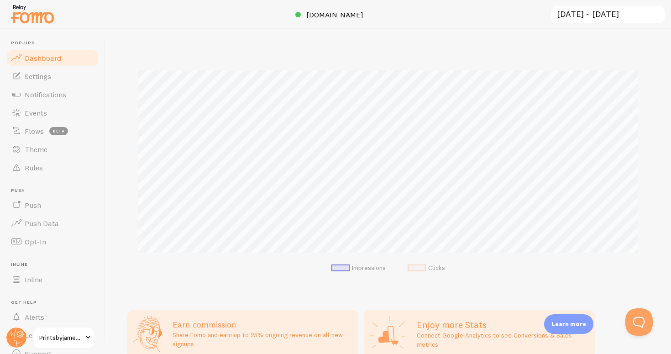
scroll to position [214, 0]
